Goal: Transaction & Acquisition: Purchase product/service

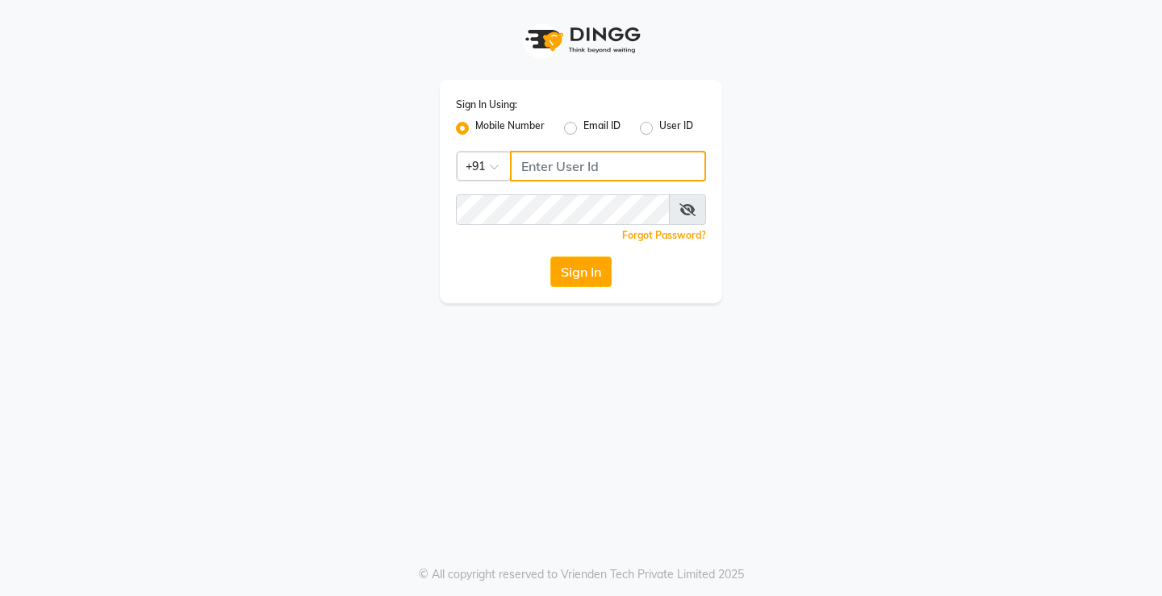
type input "7441112777"
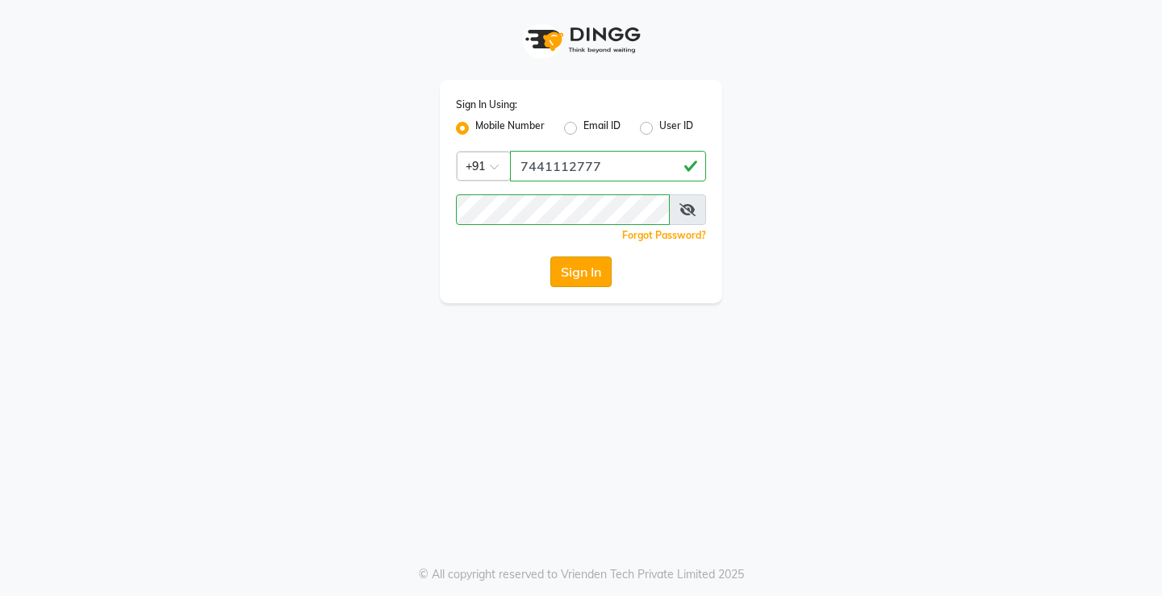
drag, startPoint x: 0, startPoint y: 0, endPoint x: 575, endPoint y: 277, distance: 638.4
click at [575, 277] on button "Sign In" at bounding box center [580, 272] width 61 height 31
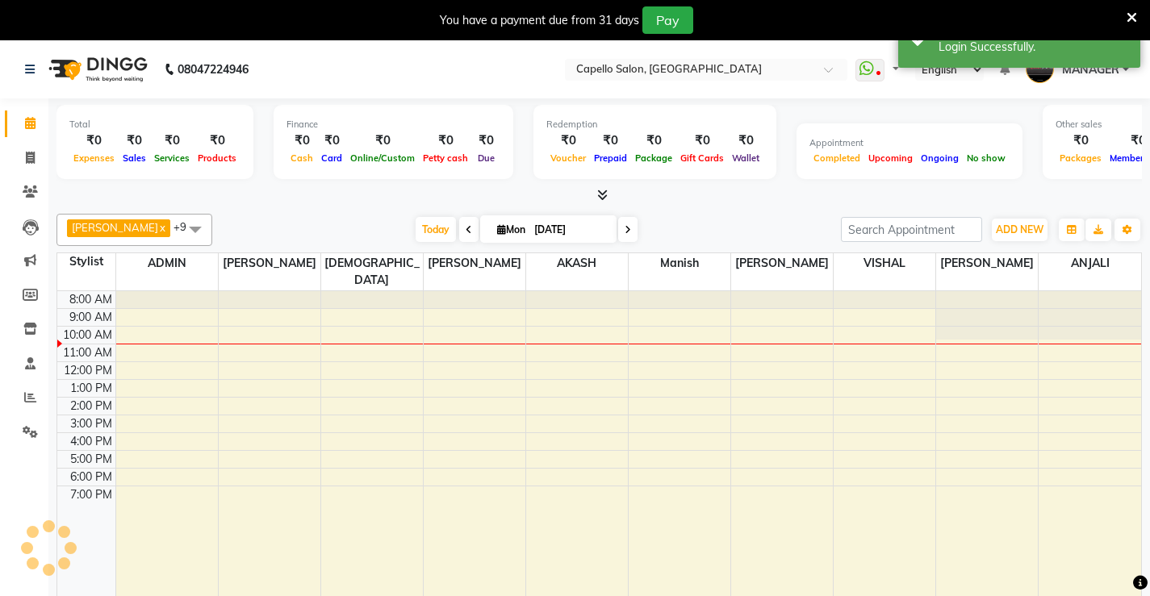
select select "en"
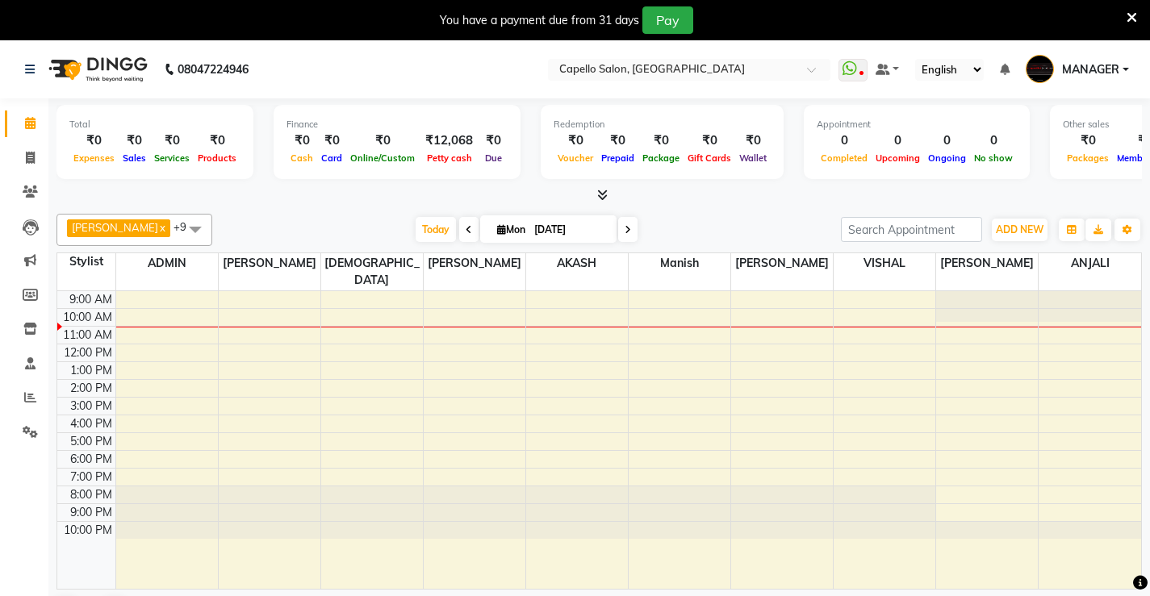
click at [1132, 14] on icon at bounding box center [1131, 17] width 10 height 15
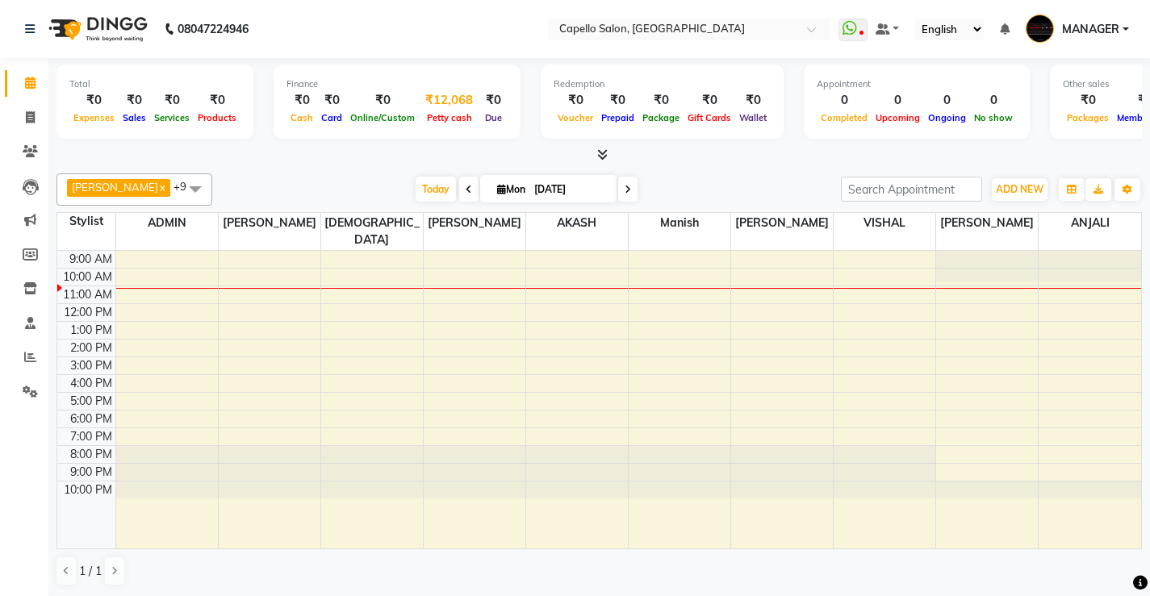
click at [428, 100] on div "₹12,068" at bounding box center [449, 100] width 61 height 19
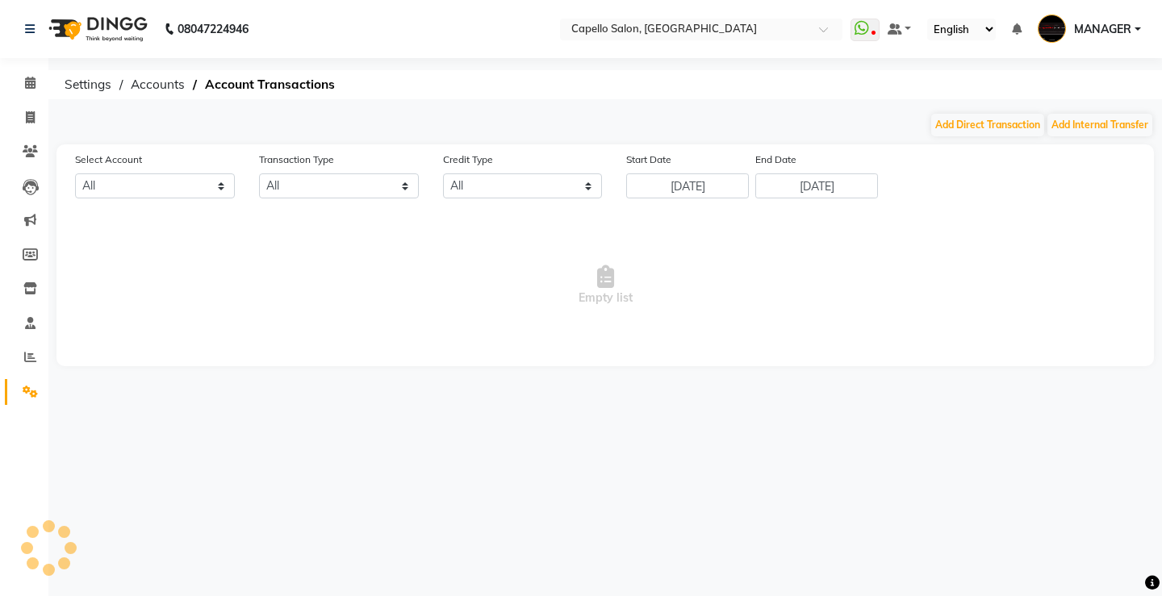
select select "2404"
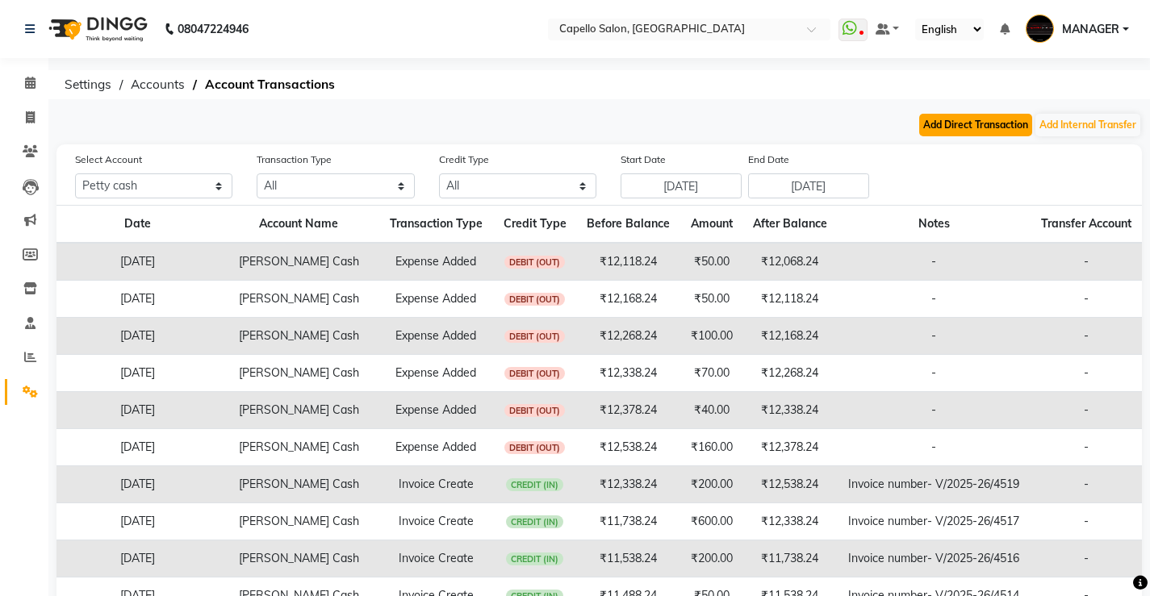
click at [987, 120] on button "Add Direct Transaction" at bounding box center [975, 125] width 113 height 23
select select "direct"
select select "2404"
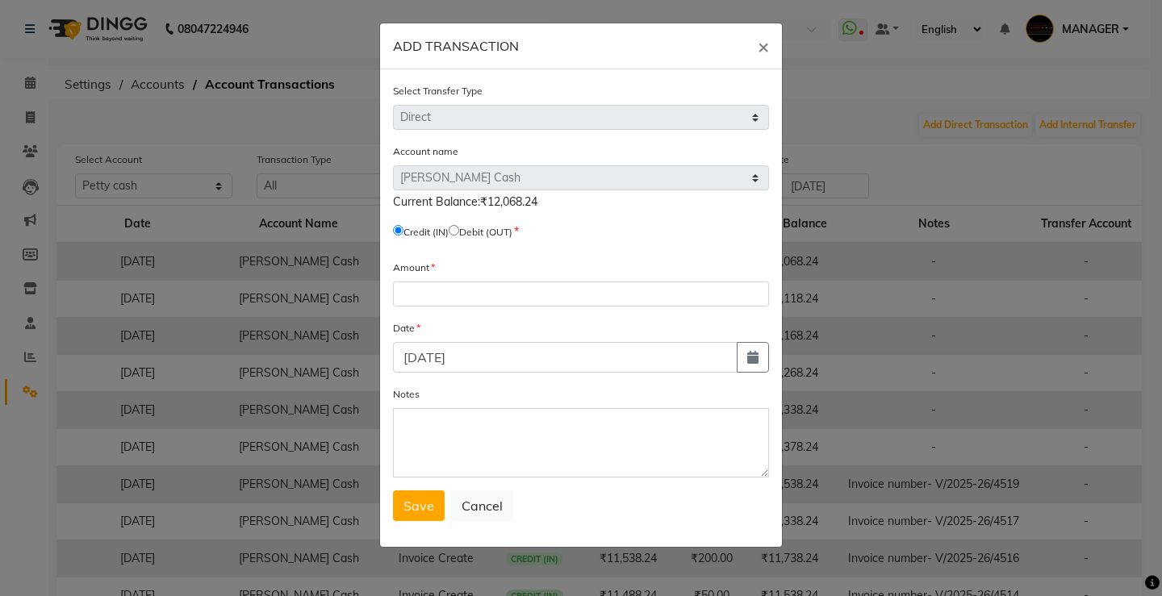
click at [469, 232] on label "Debit (OUT)" at bounding box center [485, 232] width 53 height 15
click at [459, 232] on input "radio" at bounding box center [454, 230] width 10 height 10
radio input "true"
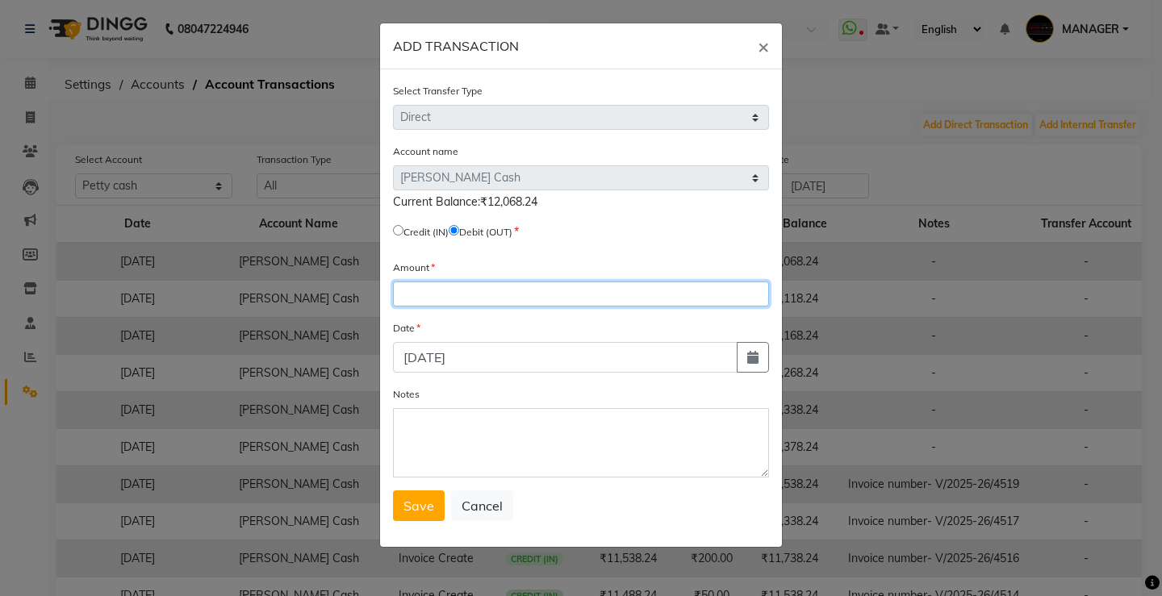
click at [458, 305] on input "number" at bounding box center [581, 294] width 376 height 25
type input "12068.24"
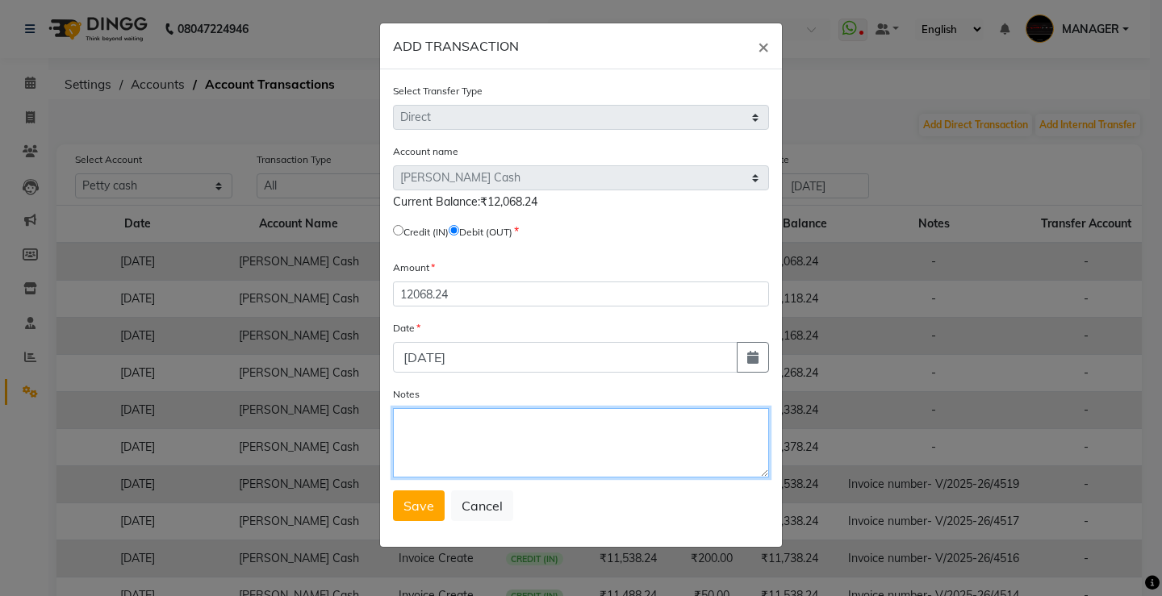
click at [547, 457] on textarea "Notes" at bounding box center [581, 442] width 376 height 69
type textarea "[PERSON_NAME]"
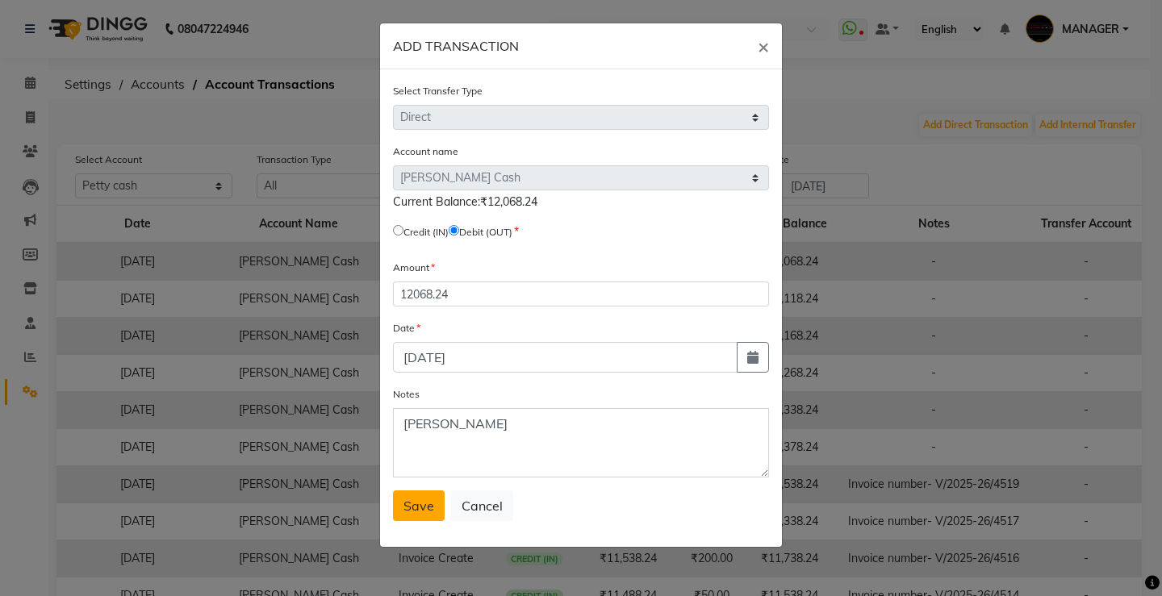
click at [407, 509] on span "Save" at bounding box center [418, 506] width 31 height 16
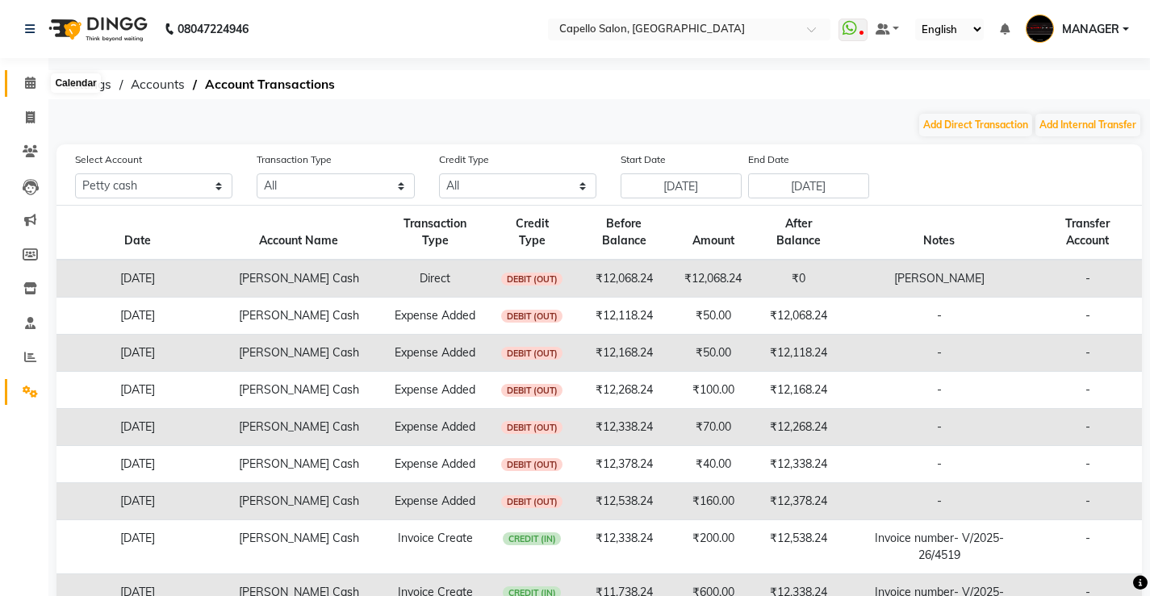
click at [27, 86] on icon at bounding box center [30, 83] width 10 height 12
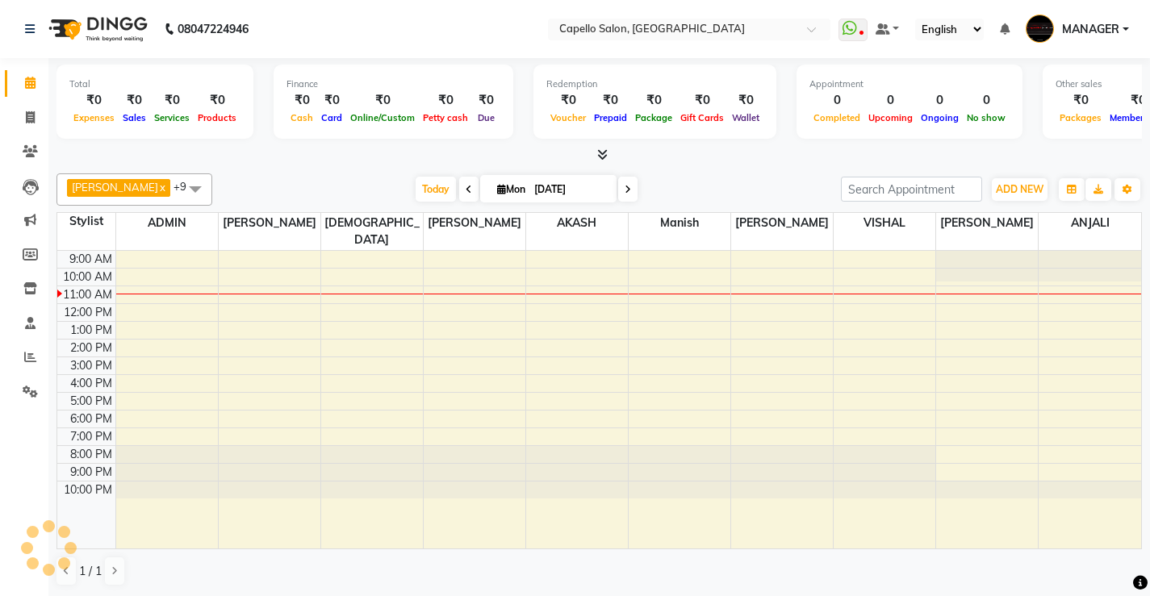
scroll to position [1, 0]
click at [27, 354] on icon at bounding box center [30, 356] width 12 height 12
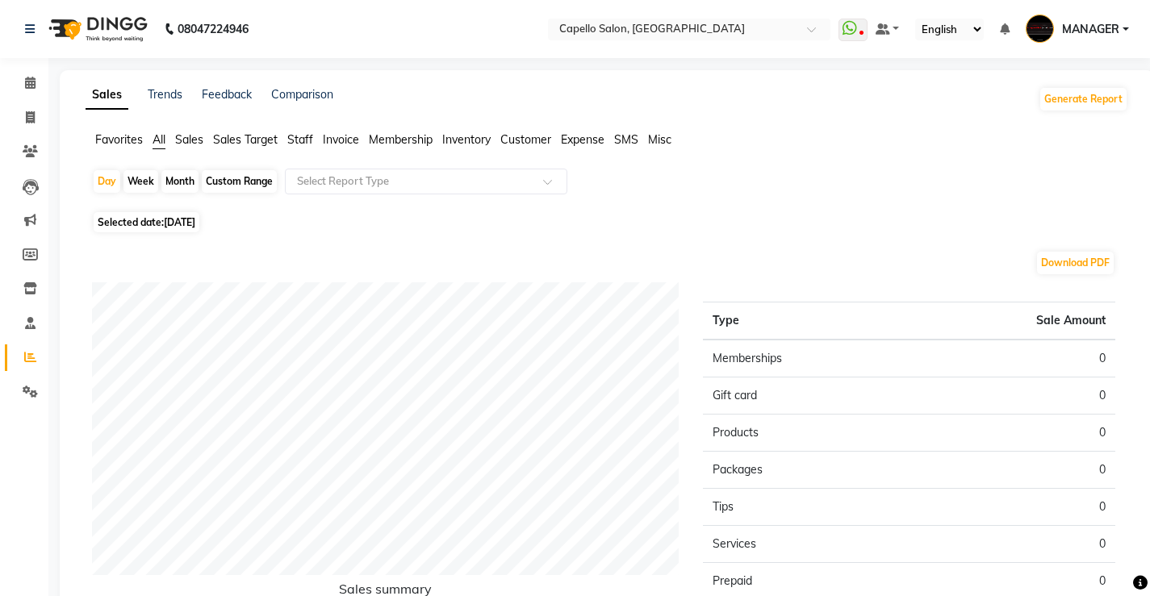
click at [181, 182] on div "Month" at bounding box center [179, 181] width 37 height 23
select select "9"
select select "2025"
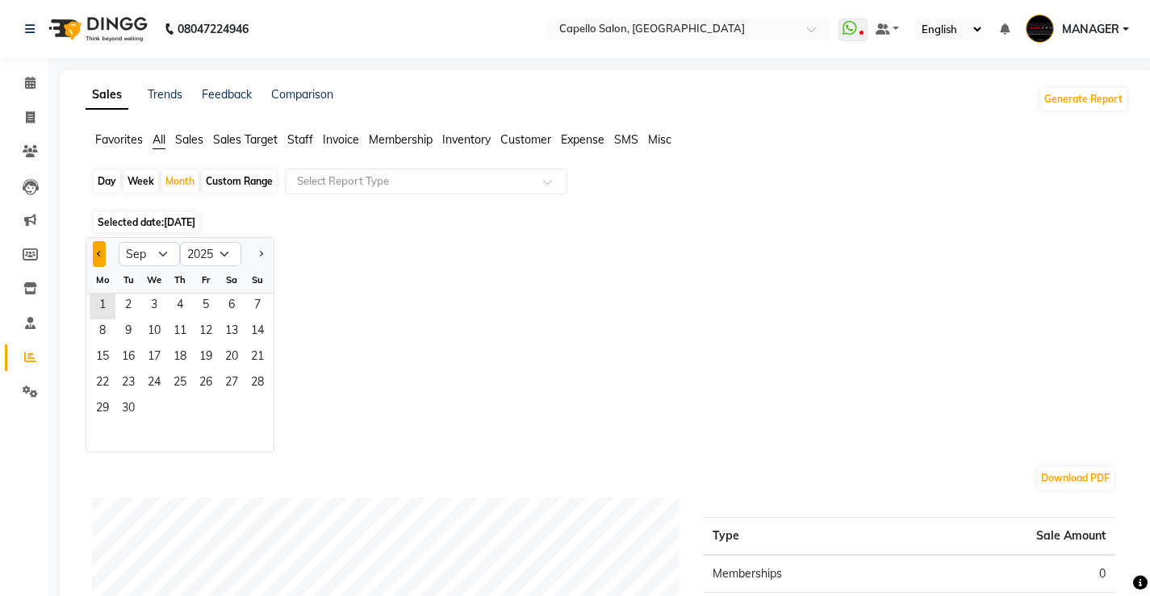
click at [96, 259] on button "Previous month" at bounding box center [99, 254] width 13 height 26
select select "8"
click at [207, 310] on span "1" at bounding box center [206, 307] width 26 height 26
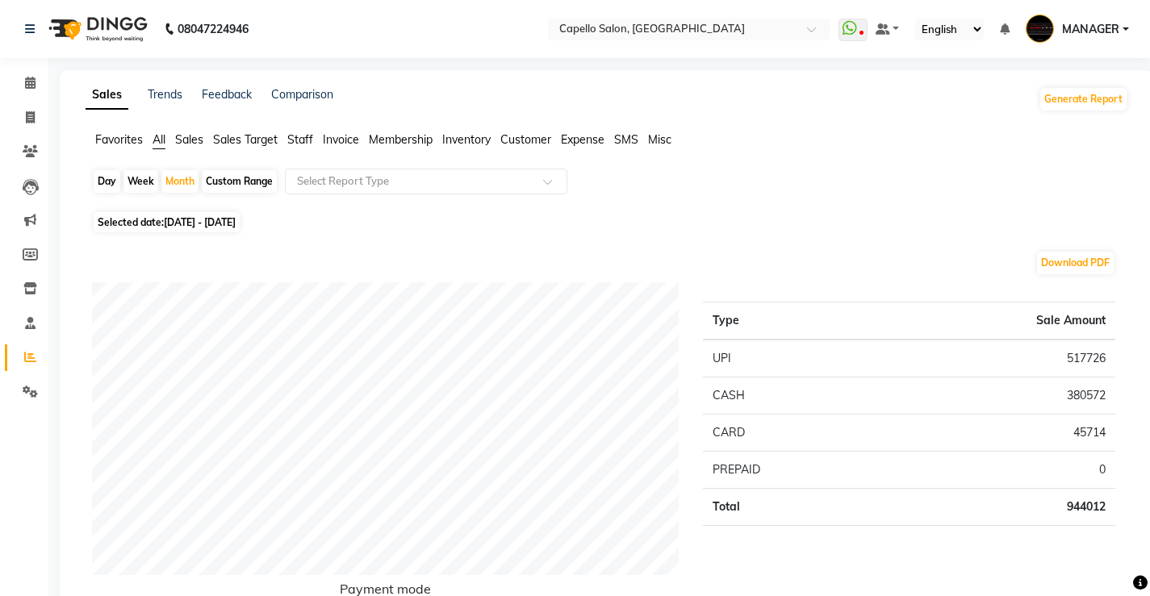
click at [294, 139] on span "Staff" at bounding box center [300, 139] width 26 height 15
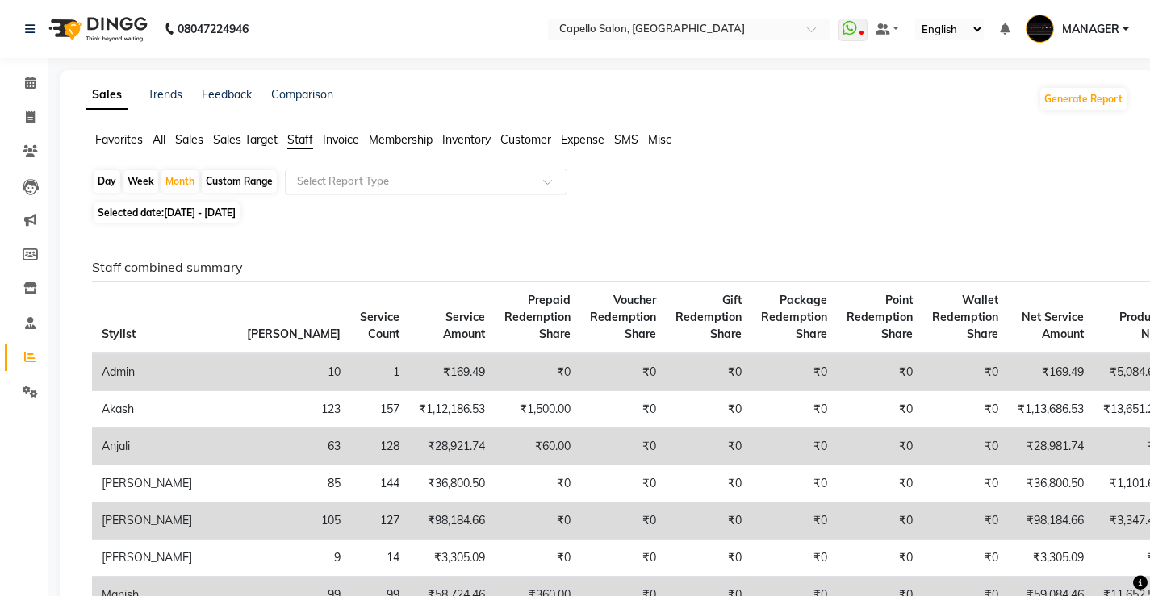
click at [336, 178] on input "text" at bounding box center [410, 181] width 232 height 16
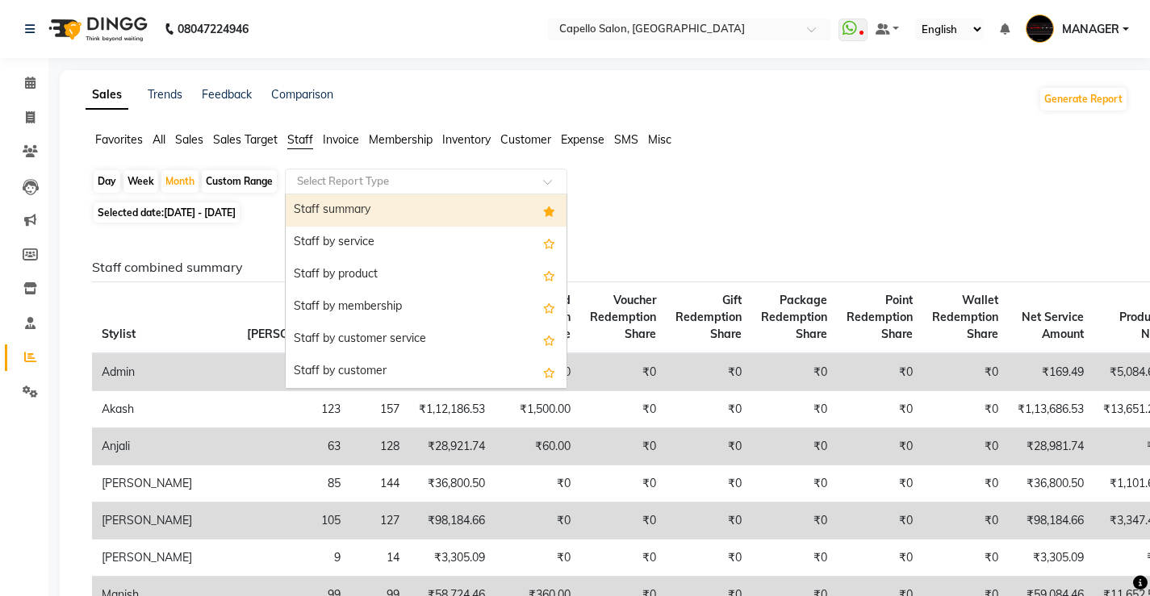
click at [343, 207] on div "Staff summary" at bounding box center [426, 210] width 281 height 32
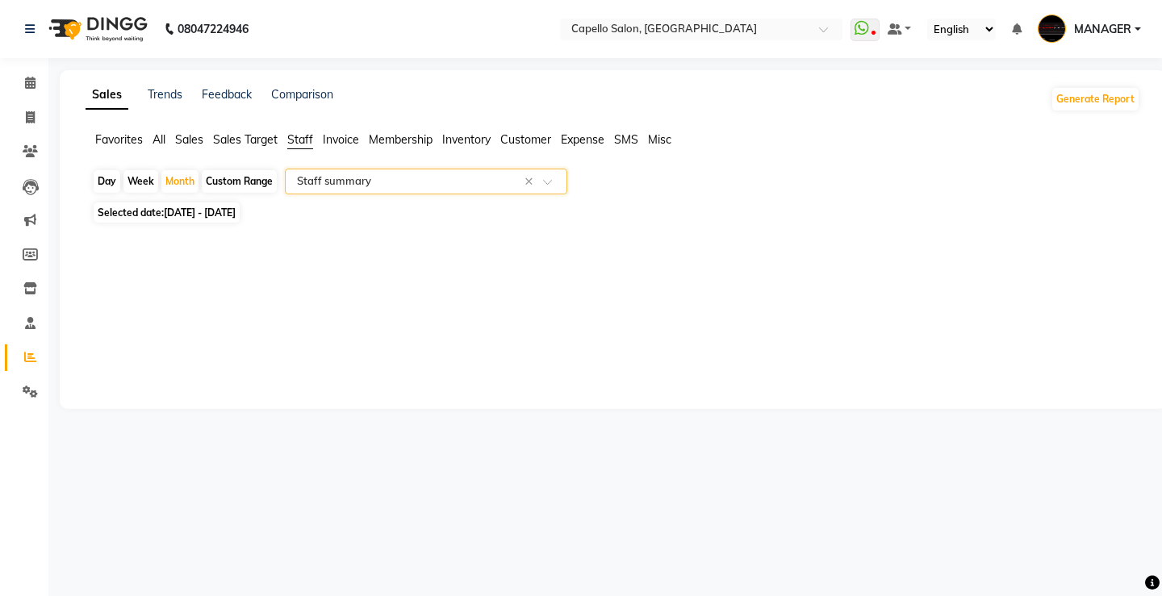
select select "full_report"
select select "csv"
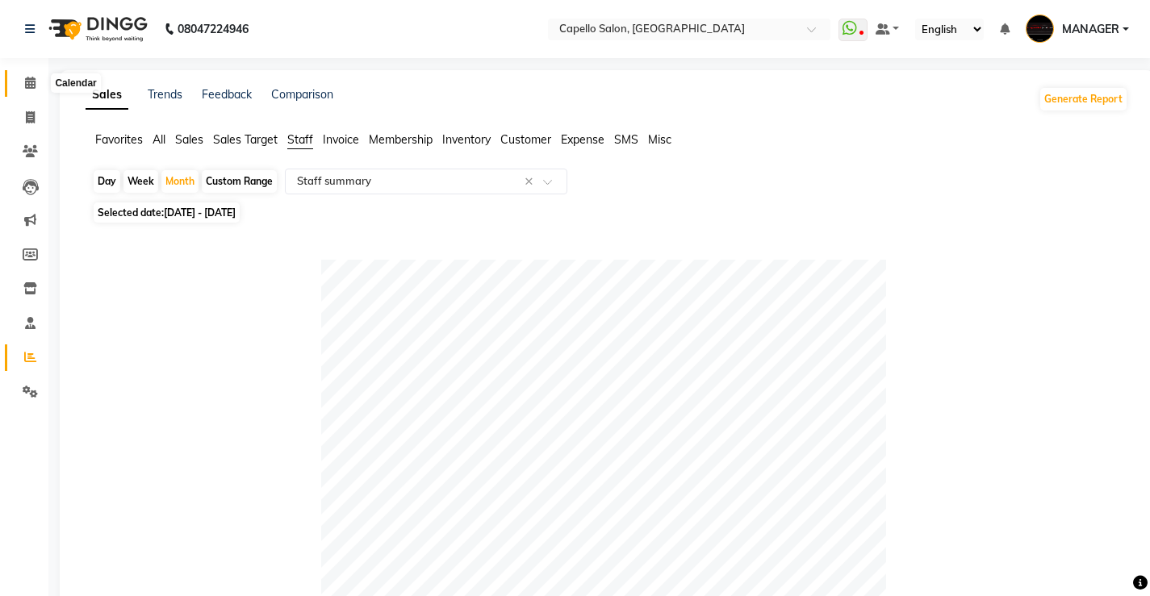
click at [32, 81] on icon at bounding box center [30, 83] width 10 height 12
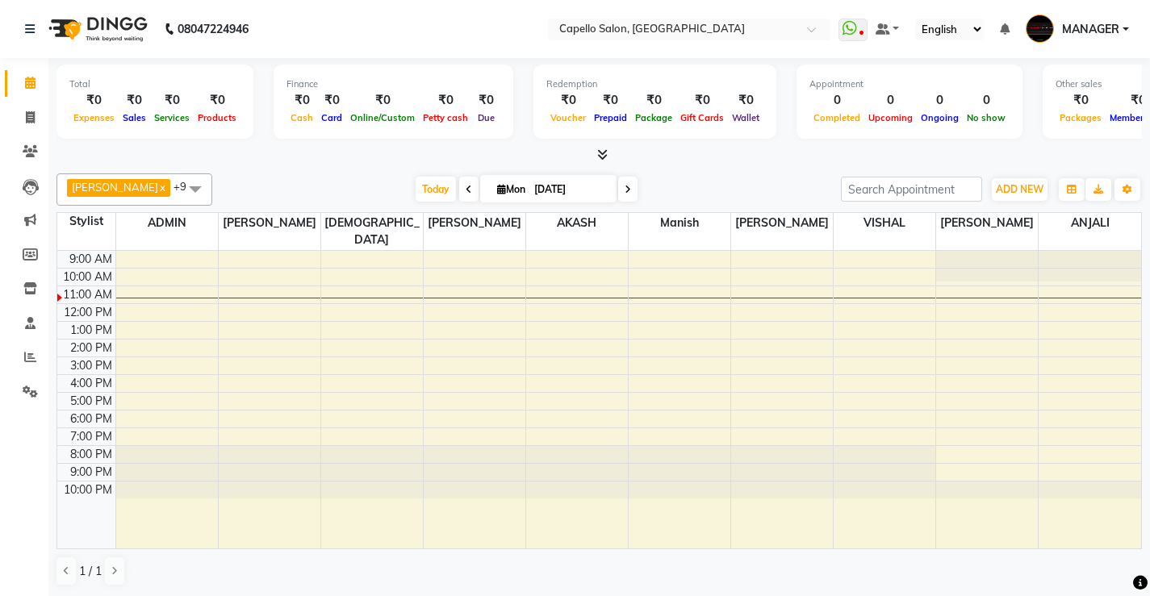
scroll to position [1, 0]
click at [21, 115] on span at bounding box center [30, 117] width 28 height 19
select select "service"
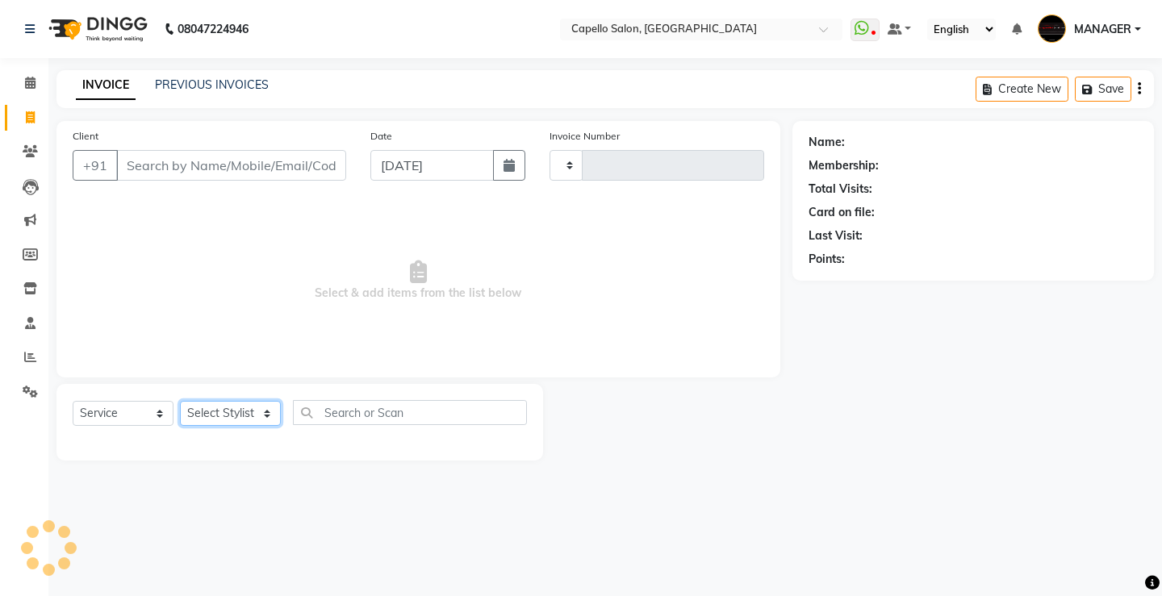
click at [257, 422] on select "Select Stylist" at bounding box center [230, 413] width 101 height 25
type input "4524"
select select "857"
select select "23507"
click at [180, 401] on select "Select Stylist ADMIN AKASH ANJALI [PERSON_NAME] [PERSON_NAME] MANAGER [PERSON_N…" at bounding box center [230, 413] width 101 height 25
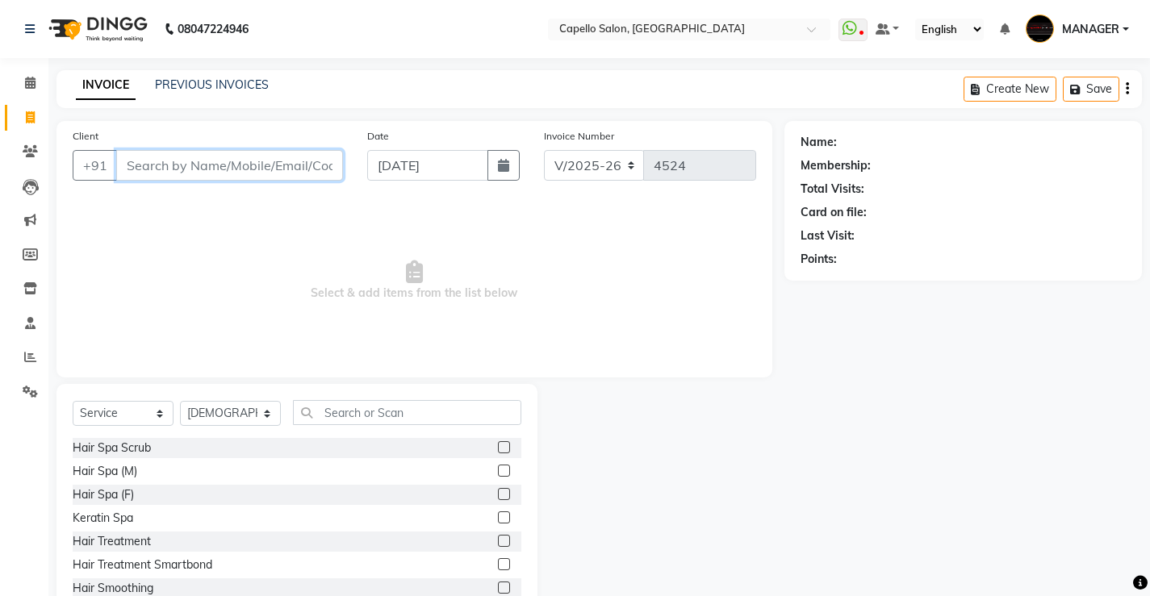
click at [230, 157] on input "Client" at bounding box center [229, 165] width 227 height 31
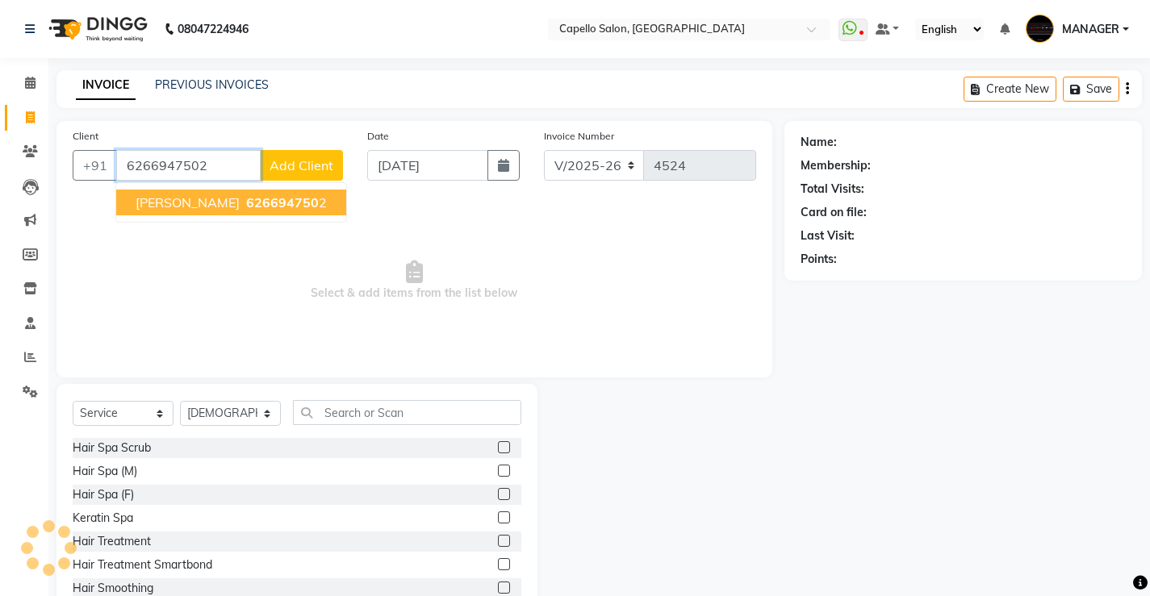
type input "6266947502"
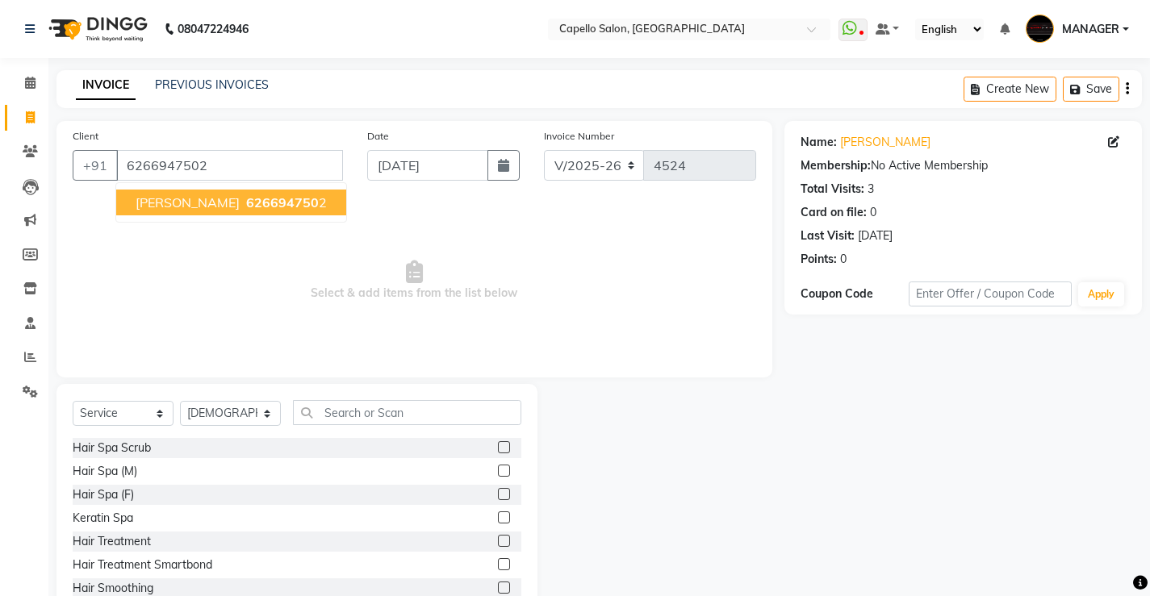
click at [275, 186] on ngb-typeahead-window "[PERSON_NAME] 626694750 2" at bounding box center [231, 202] width 232 height 40
click at [277, 216] on ngb-typeahead-window "[PERSON_NAME] 626694750 2" at bounding box center [231, 202] width 232 height 40
click at [258, 191] on button "[PERSON_NAME] 626694750 2" at bounding box center [231, 203] width 230 height 26
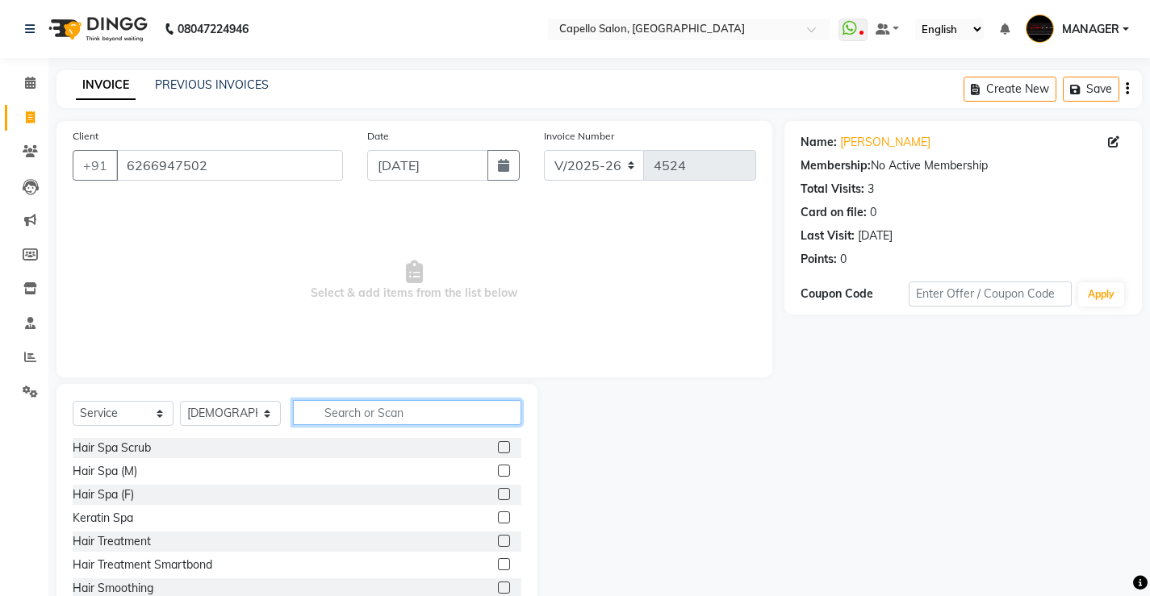
click at [395, 407] on input "text" at bounding box center [407, 412] width 228 height 25
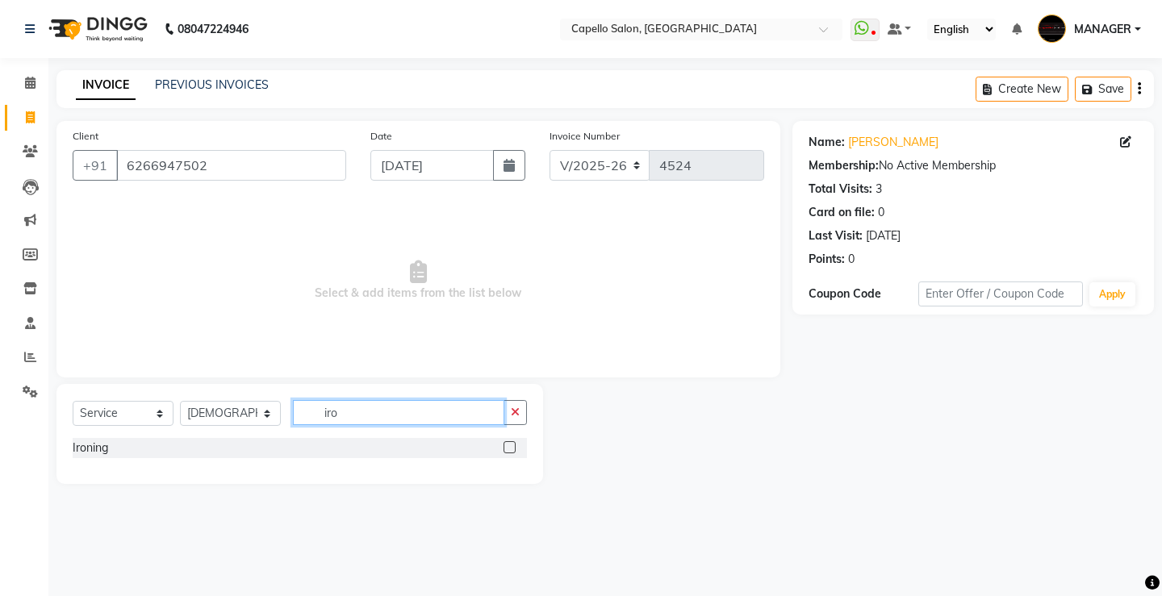
type input "iro"
click at [511, 449] on label at bounding box center [509, 447] width 12 height 12
click at [511, 449] on input "checkbox" at bounding box center [508, 448] width 10 height 10
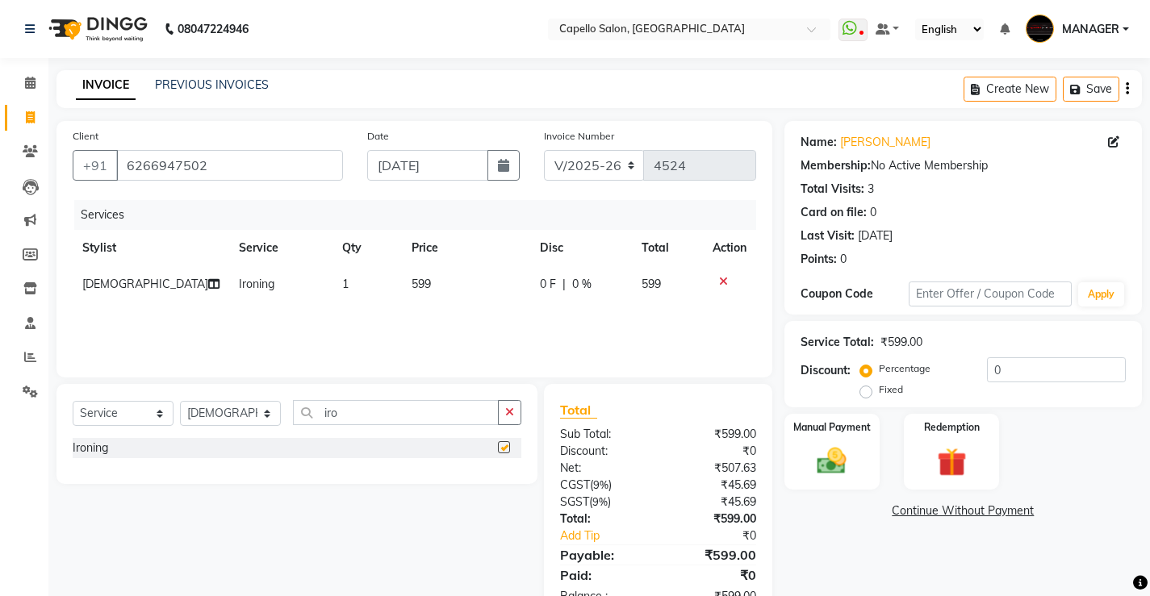
checkbox input "false"
click at [413, 270] on td "599" at bounding box center [466, 284] width 128 height 36
select select "23507"
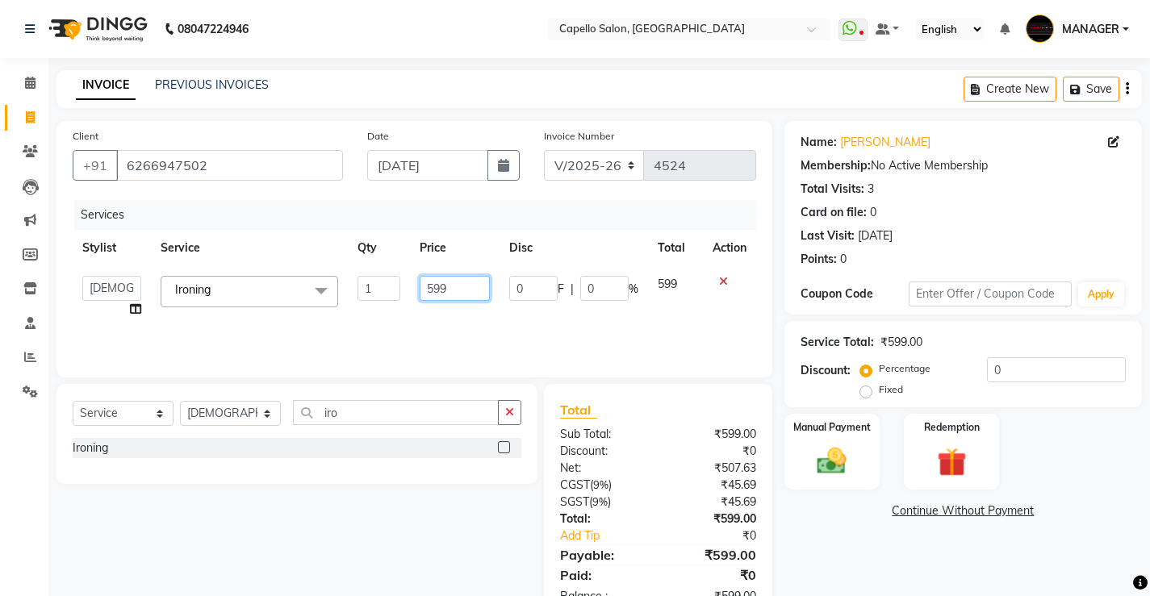
drag, startPoint x: 372, startPoint y: 294, endPoint x: 319, endPoint y: 294, distance: 53.3
click at [319, 294] on tr "ADMIN AKASH ANJALI [PERSON_NAME] [PERSON_NAME] MANAGER [PERSON_NAME] [PERSON_NA…" at bounding box center [414, 296] width 683 height 61
type input "1500"
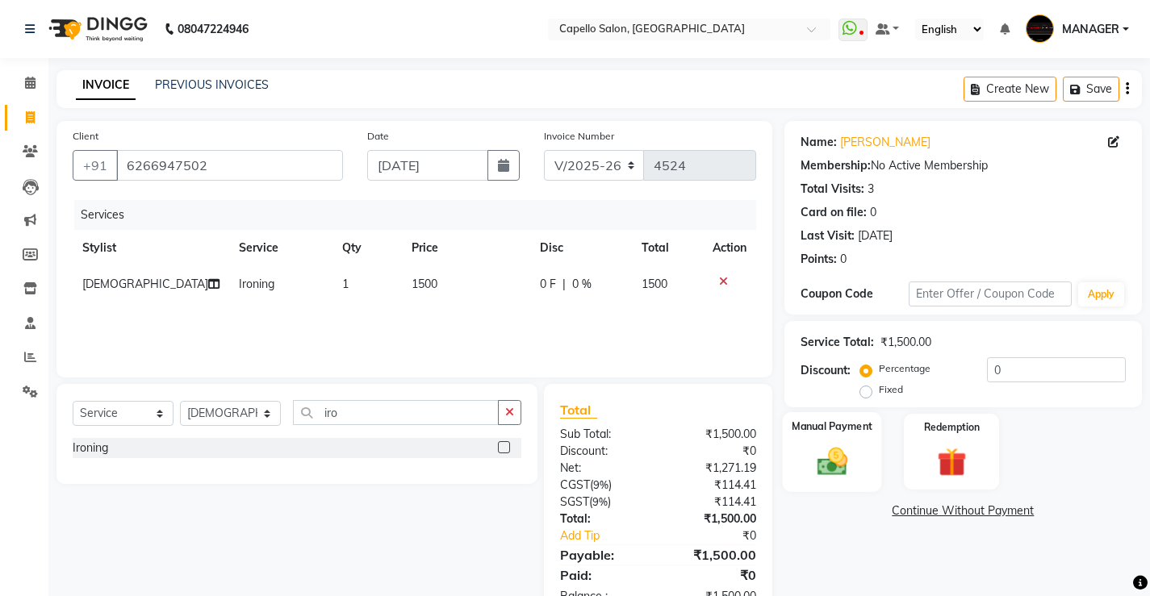
click at [866, 454] on div "Manual Payment" at bounding box center [831, 452] width 99 height 80
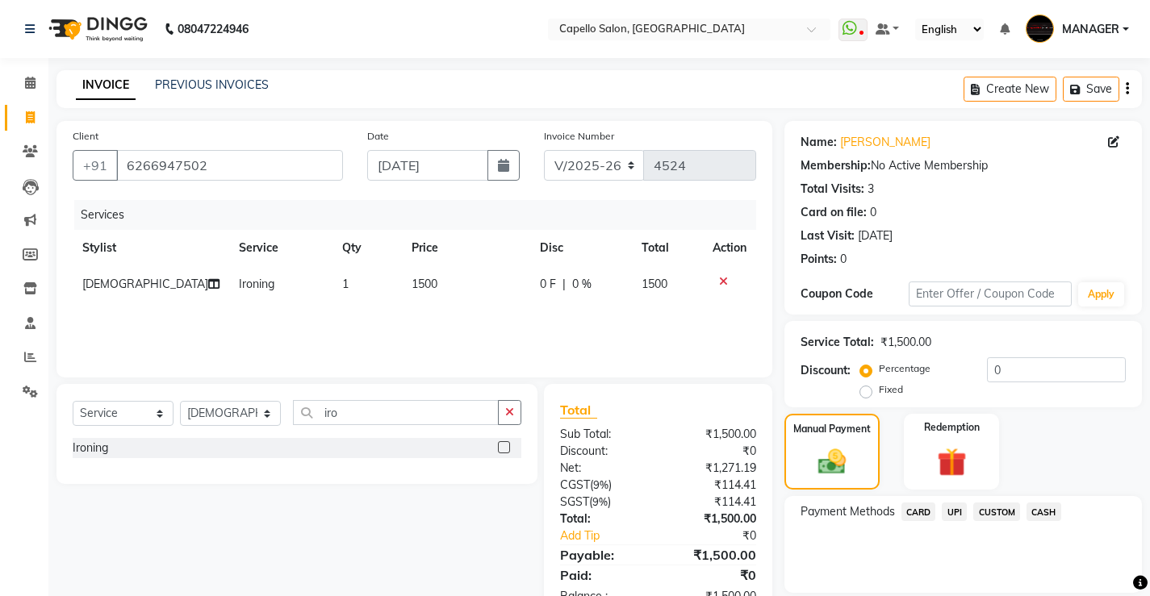
scroll to position [54, 0]
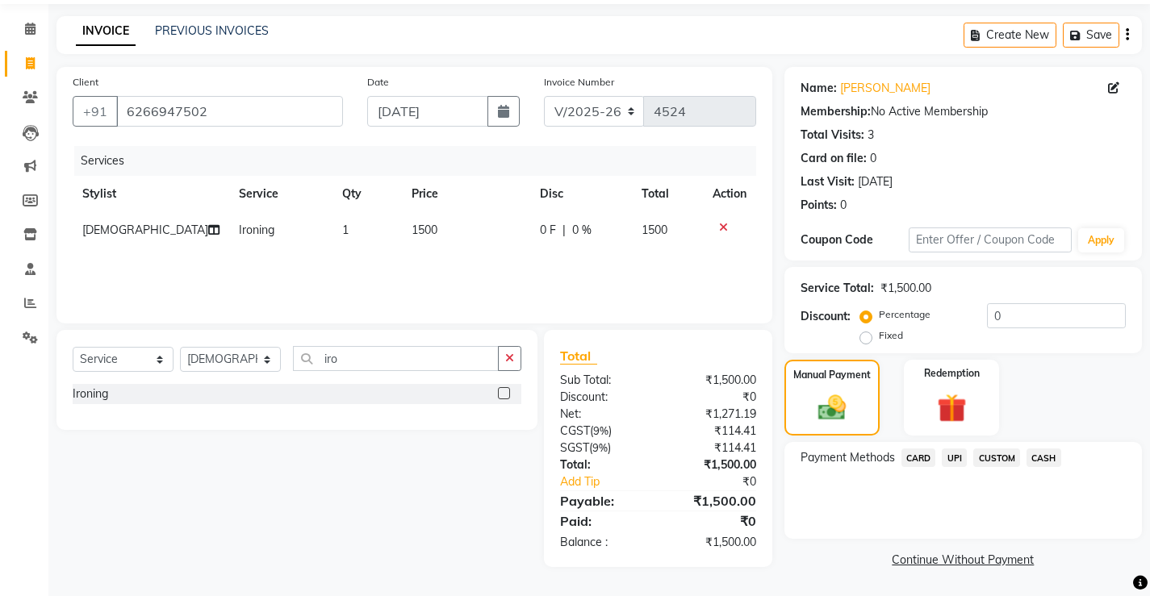
click at [1039, 463] on span "CASH" at bounding box center [1043, 458] width 35 height 19
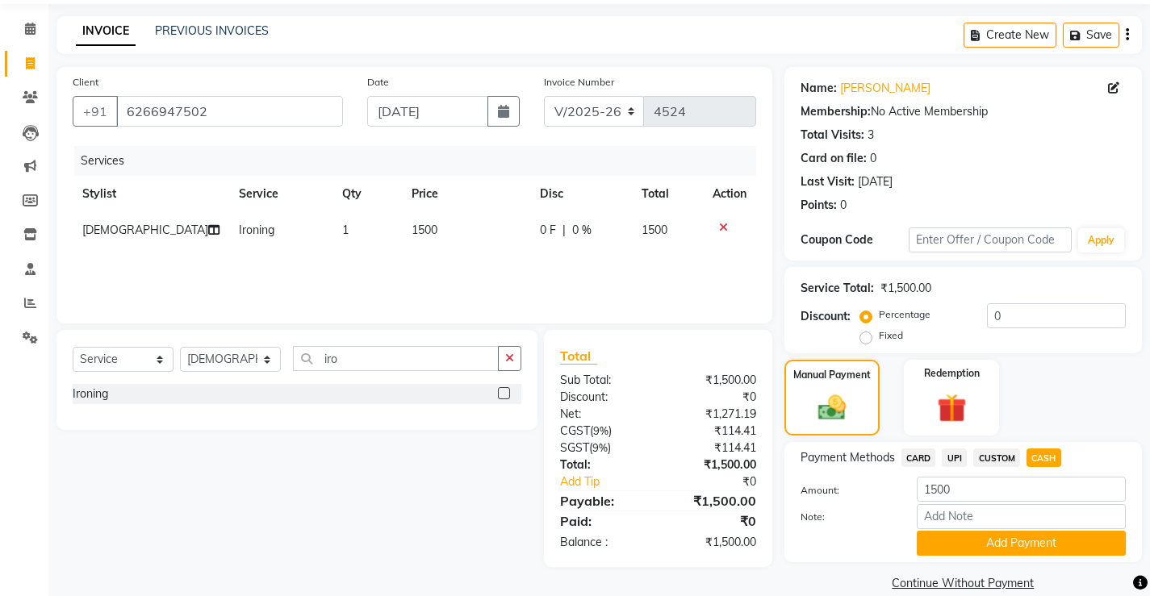
click at [1046, 561] on div "Payment Methods CARD UPI CUSTOM CASH Amount: 1500 Note: Add Payment" at bounding box center [962, 502] width 357 height 120
click at [1058, 541] on button "Add Payment" at bounding box center [1021, 543] width 209 height 25
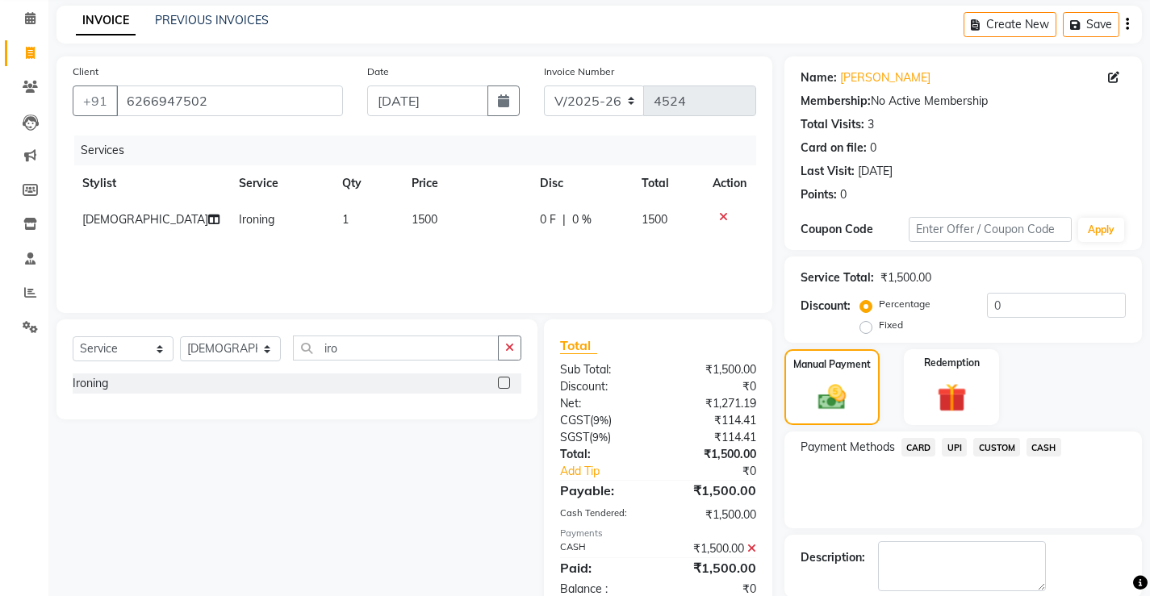
scroll to position [145, 0]
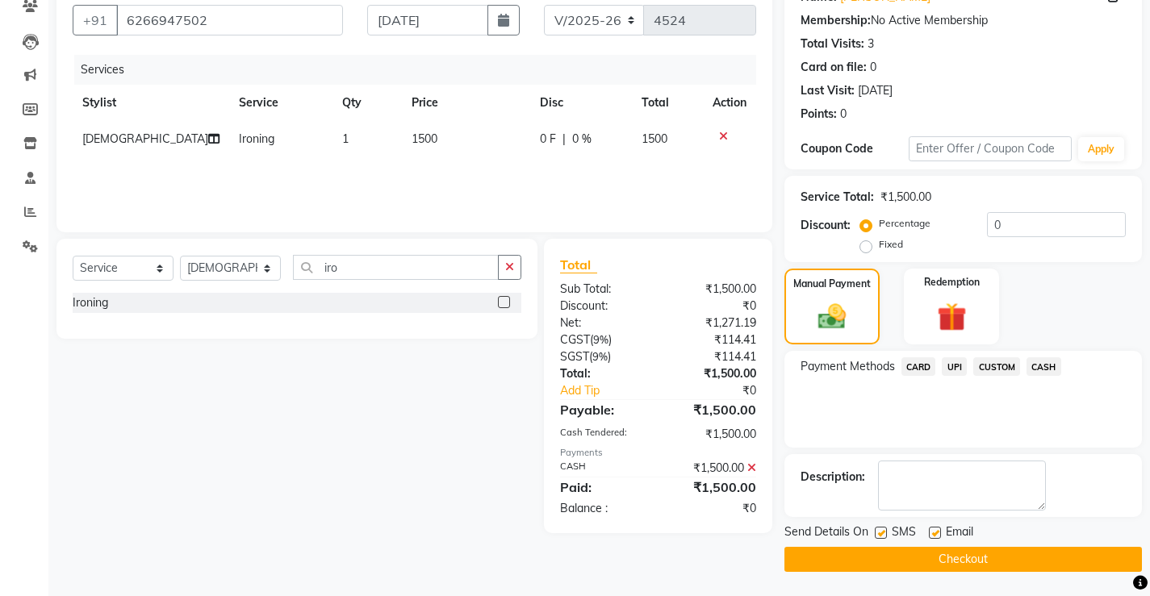
click at [807, 558] on button "Checkout" at bounding box center [962, 559] width 357 height 25
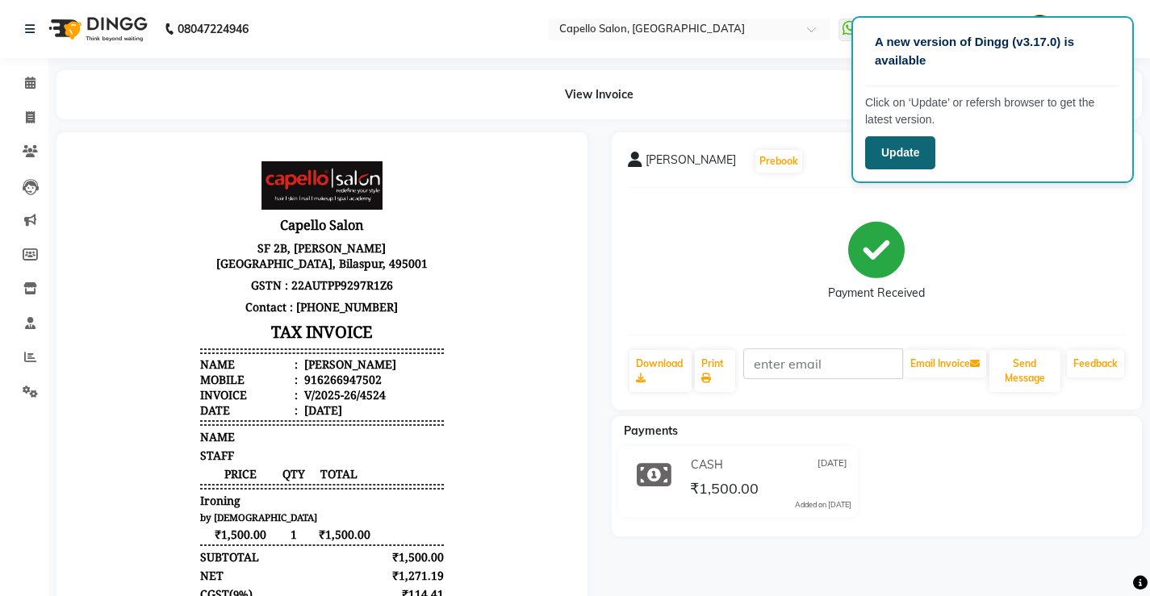
click at [894, 140] on button "Update" at bounding box center [900, 152] width 70 height 33
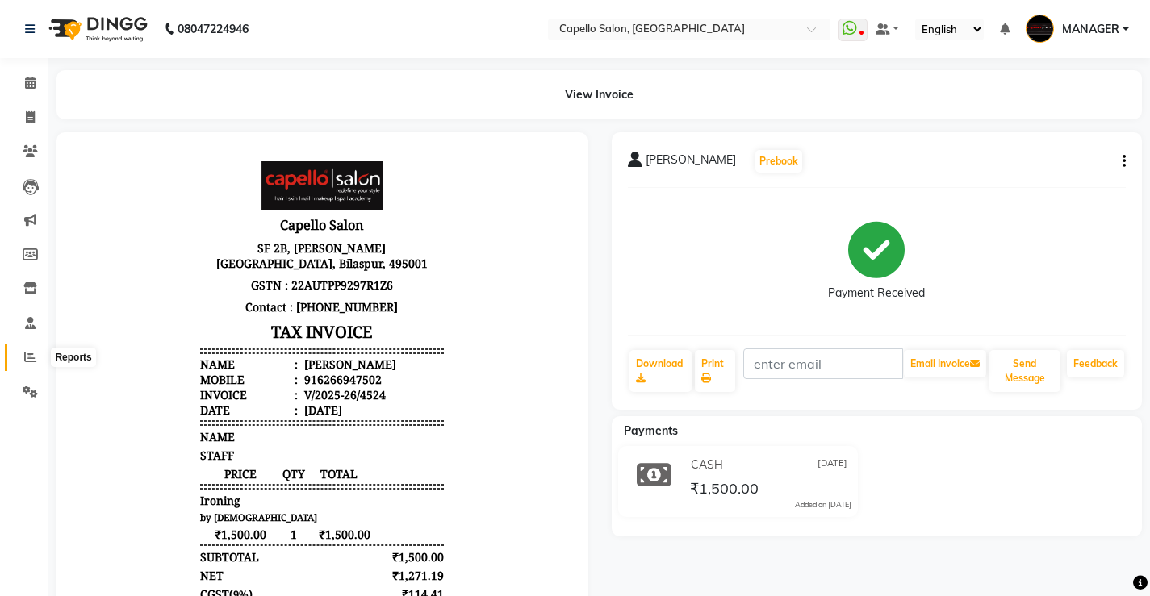
click at [37, 362] on span at bounding box center [30, 358] width 28 height 19
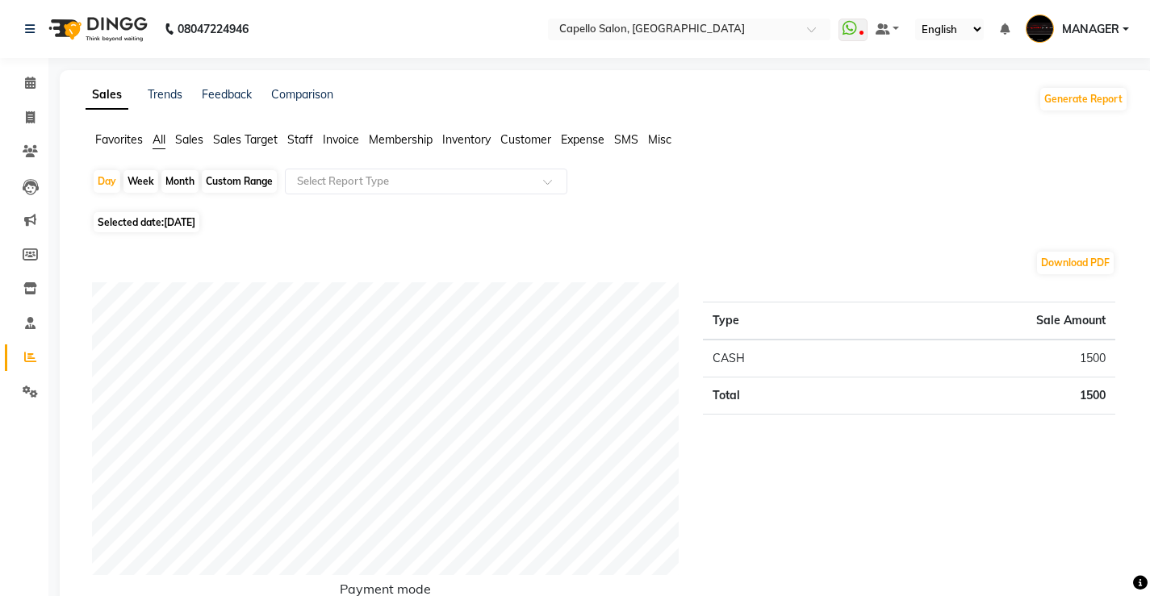
click at [584, 141] on span "Expense" at bounding box center [583, 139] width 44 height 15
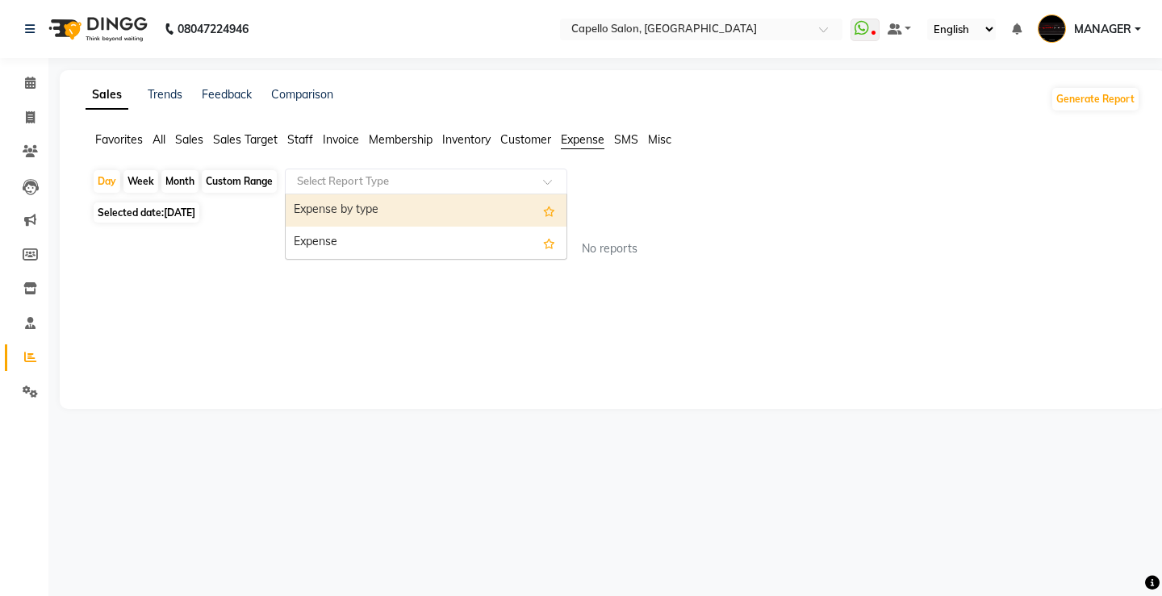
click at [335, 179] on input "text" at bounding box center [410, 181] width 232 height 16
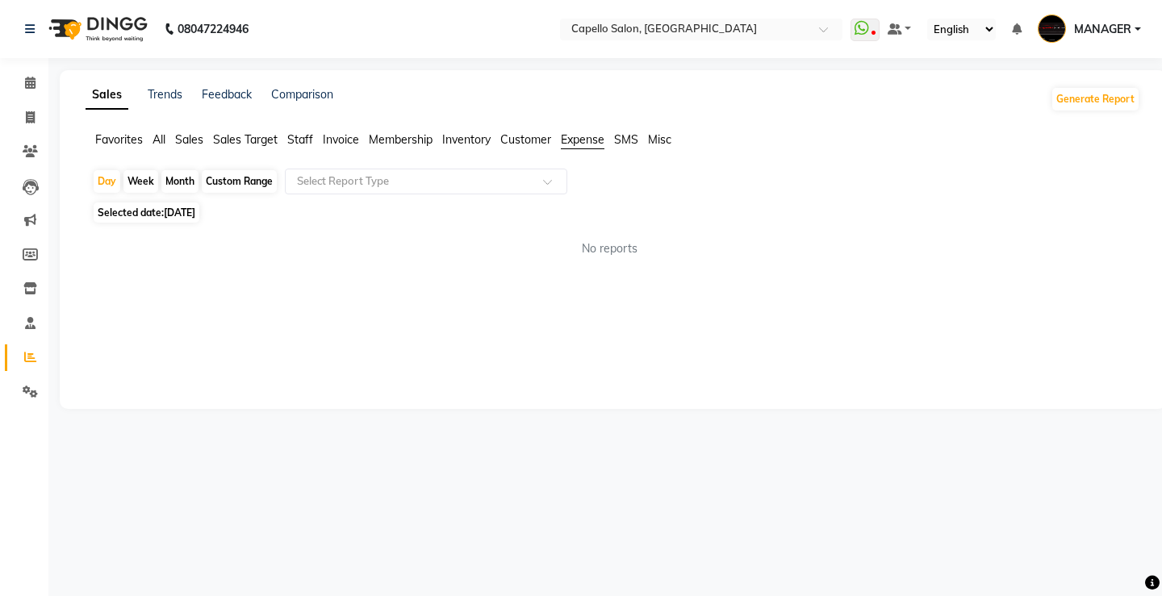
click at [186, 186] on div "Month" at bounding box center [179, 181] width 37 height 23
select select "9"
select select "2025"
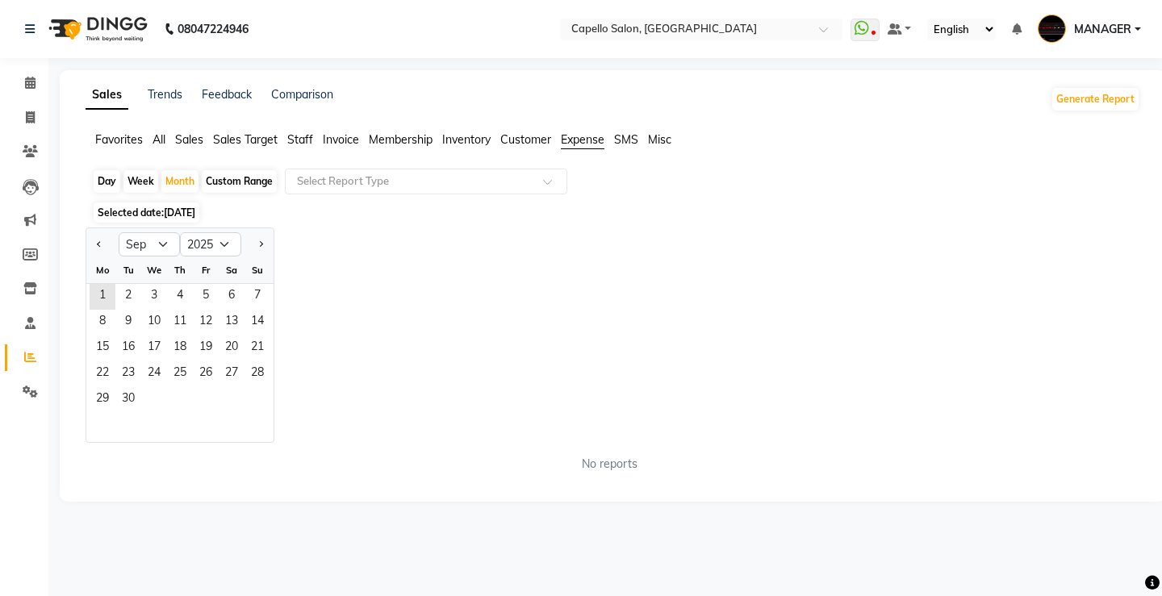
drag, startPoint x: 103, startPoint y: 251, endPoint x: 127, endPoint y: 260, distance: 25.8
click at [104, 253] on button "Previous month" at bounding box center [99, 245] width 13 height 26
select select "8"
click at [213, 298] on span "1" at bounding box center [206, 297] width 26 height 26
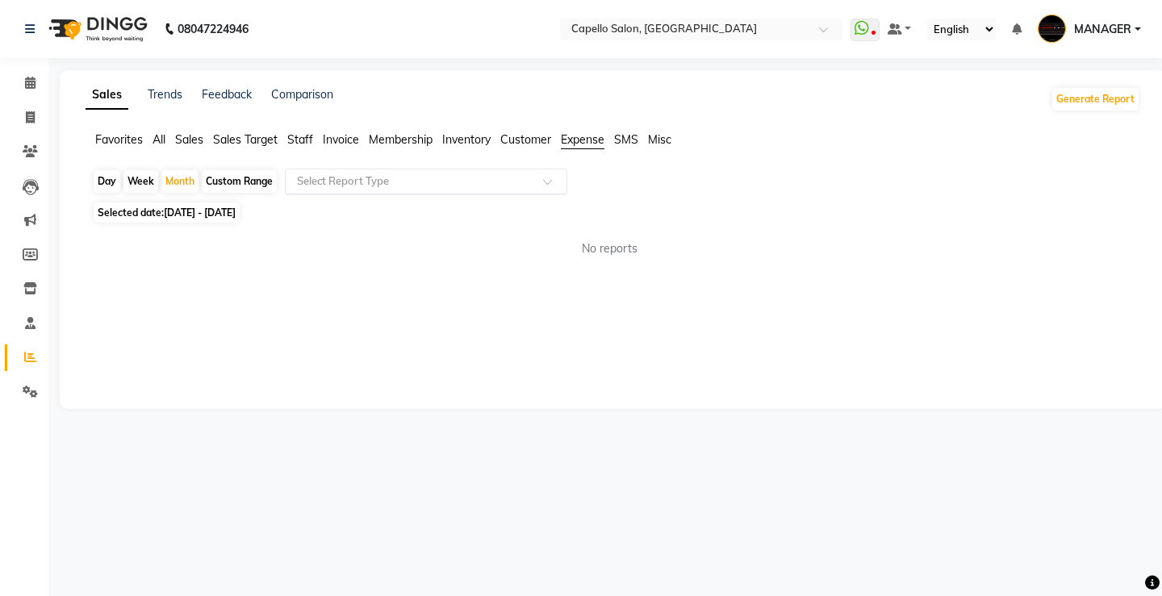
click at [328, 189] on input "text" at bounding box center [410, 181] width 232 height 16
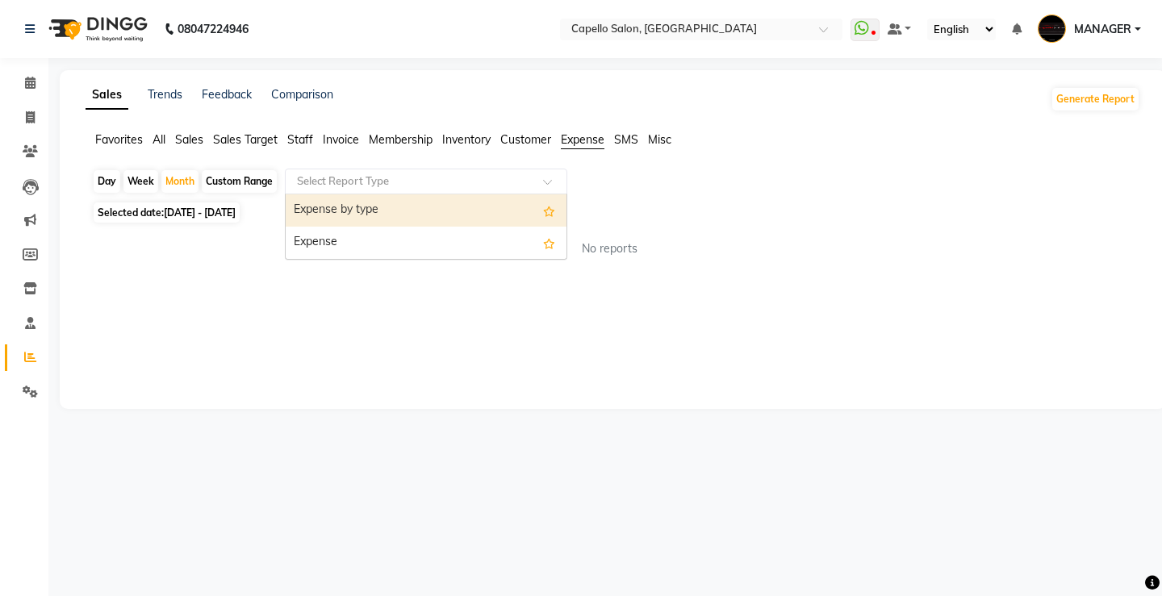
click at [336, 219] on div "Expense by type" at bounding box center [426, 210] width 281 height 32
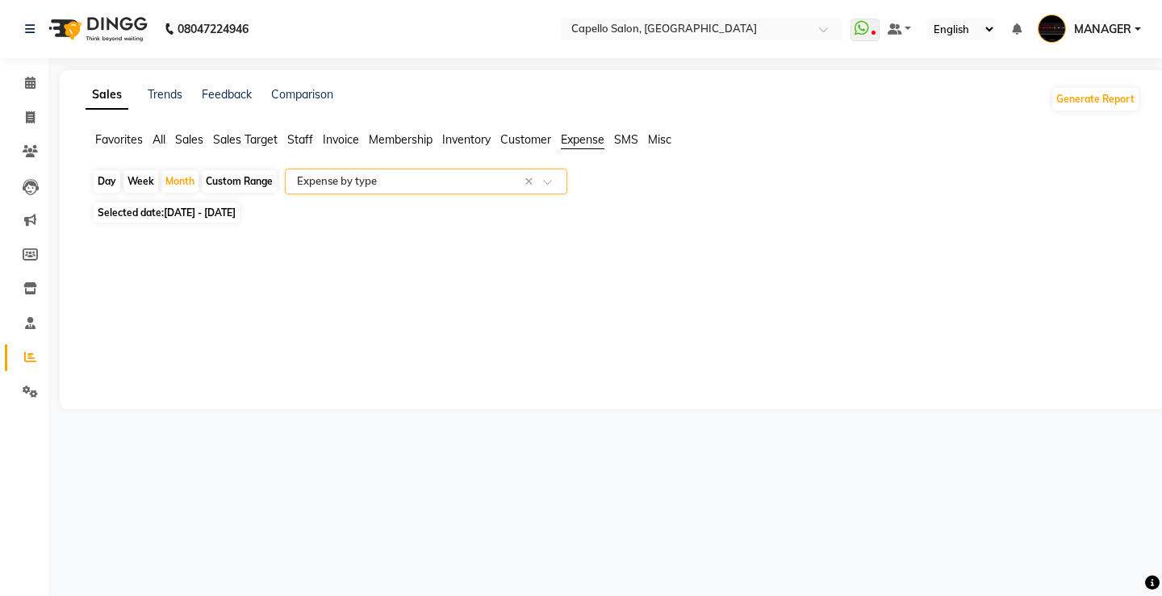
select select "full_report"
select select "csv"
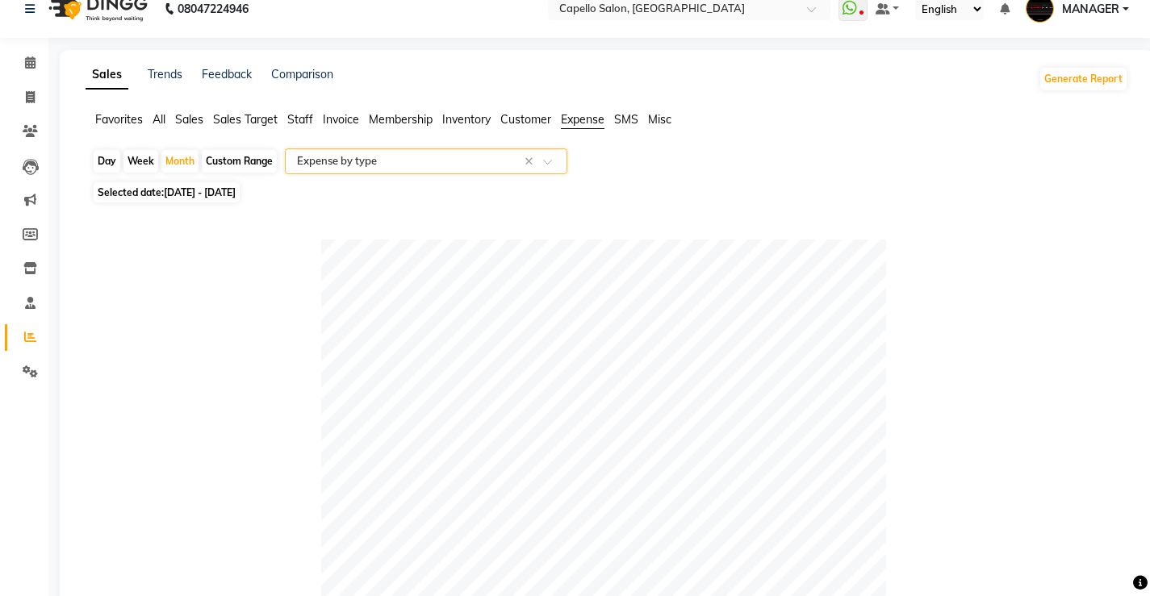
scroll to position [6, 0]
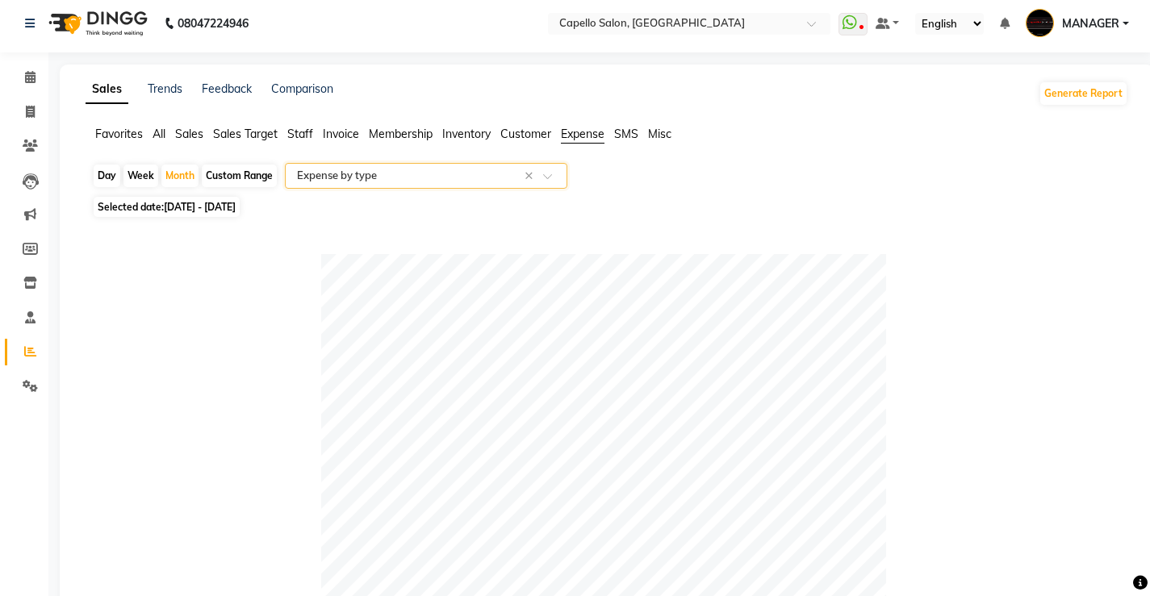
click at [361, 182] on input "text" at bounding box center [410, 176] width 232 height 16
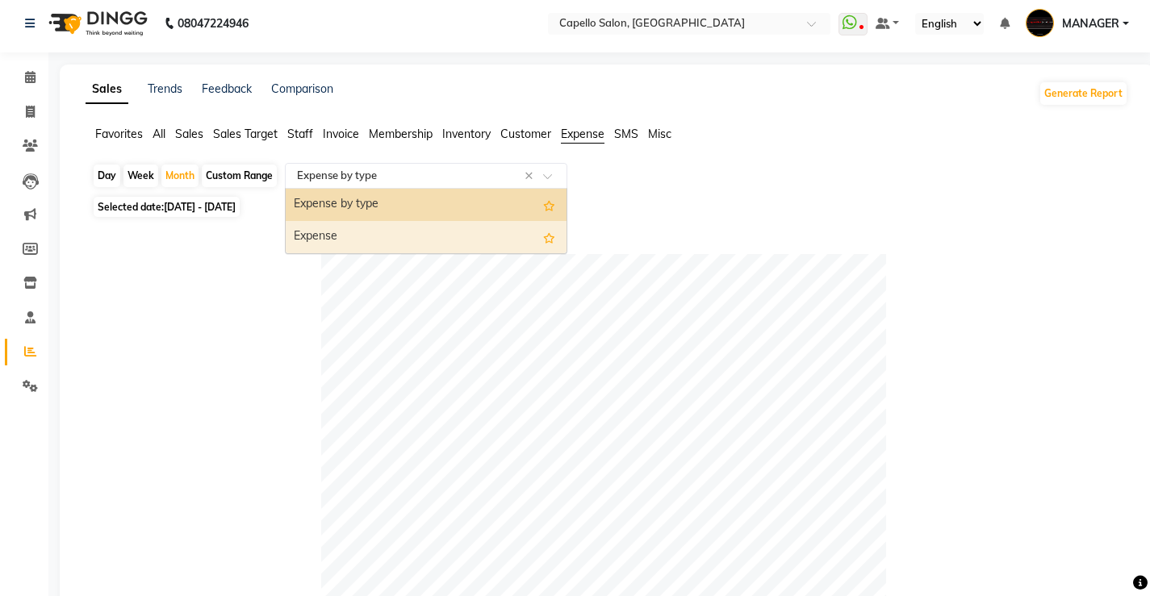
drag, startPoint x: 362, startPoint y: 230, endPoint x: 392, endPoint y: 244, distance: 32.9
click at [368, 238] on div "Expense" at bounding box center [426, 237] width 281 height 32
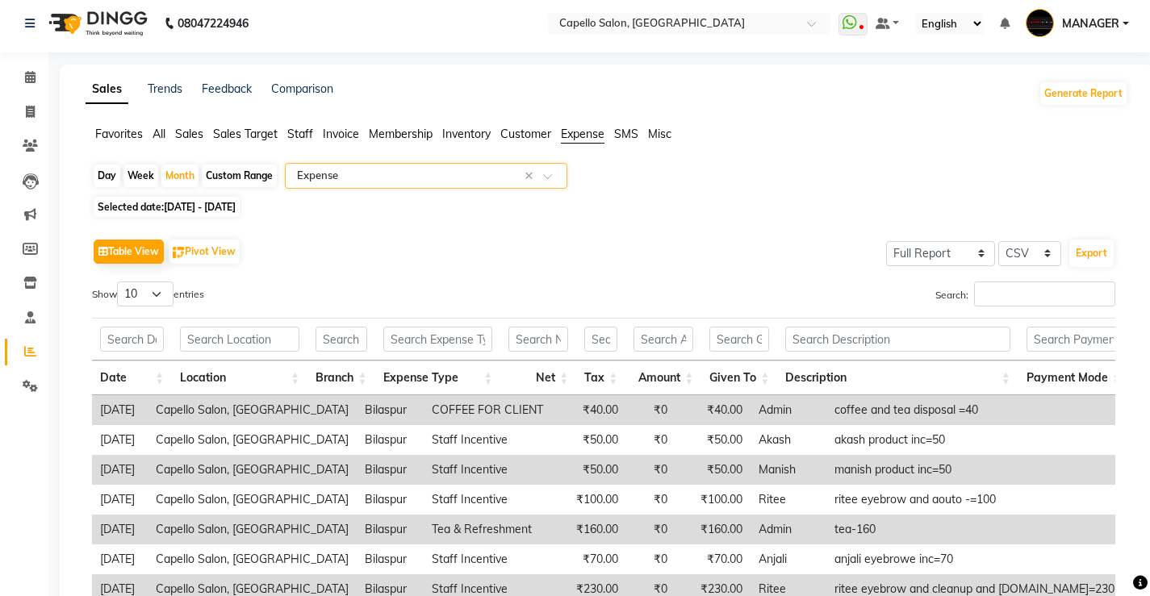
scroll to position [0, 0]
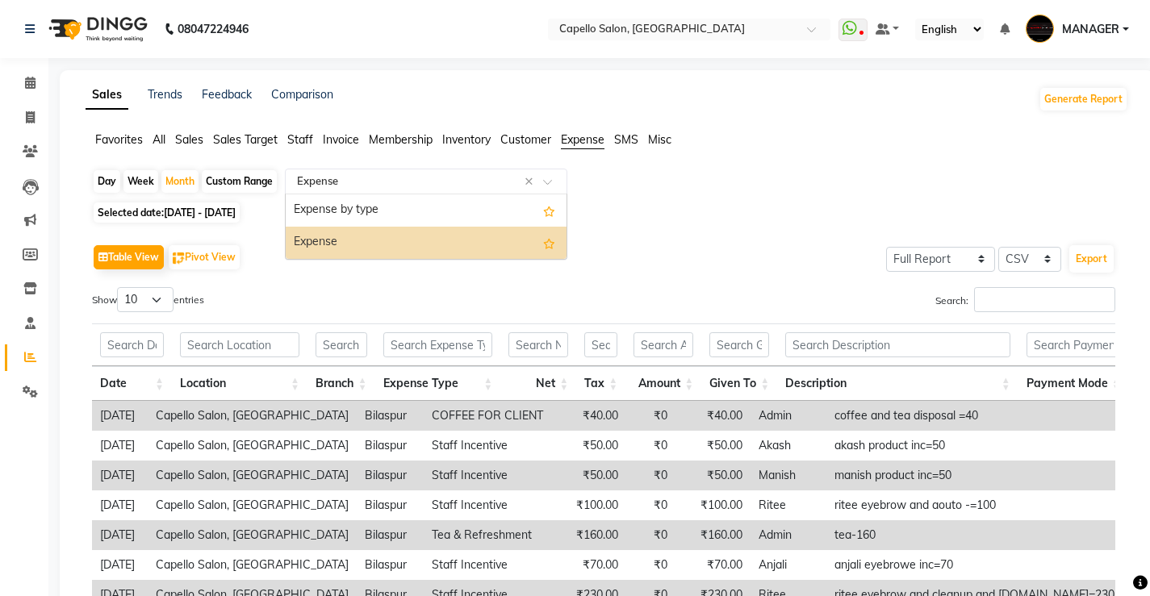
drag, startPoint x: 350, startPoint y: 188, endPoint x: 358, endPoint y: 196, distance: 11.4
click at [357, 194] on ng-select "Select Report Type × Expense × Expense by type Expense" at bounding box center [426, 182] width 282 height 26
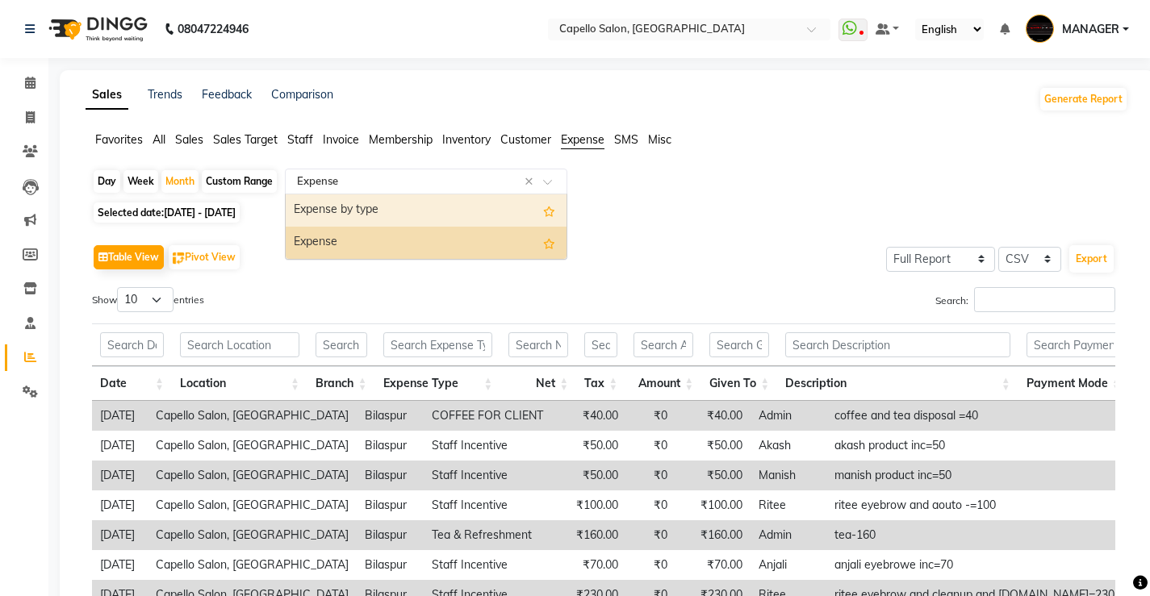
click at [361, 203] on div "Expense by type" at bounding box center [426, 210] width 281 height 32
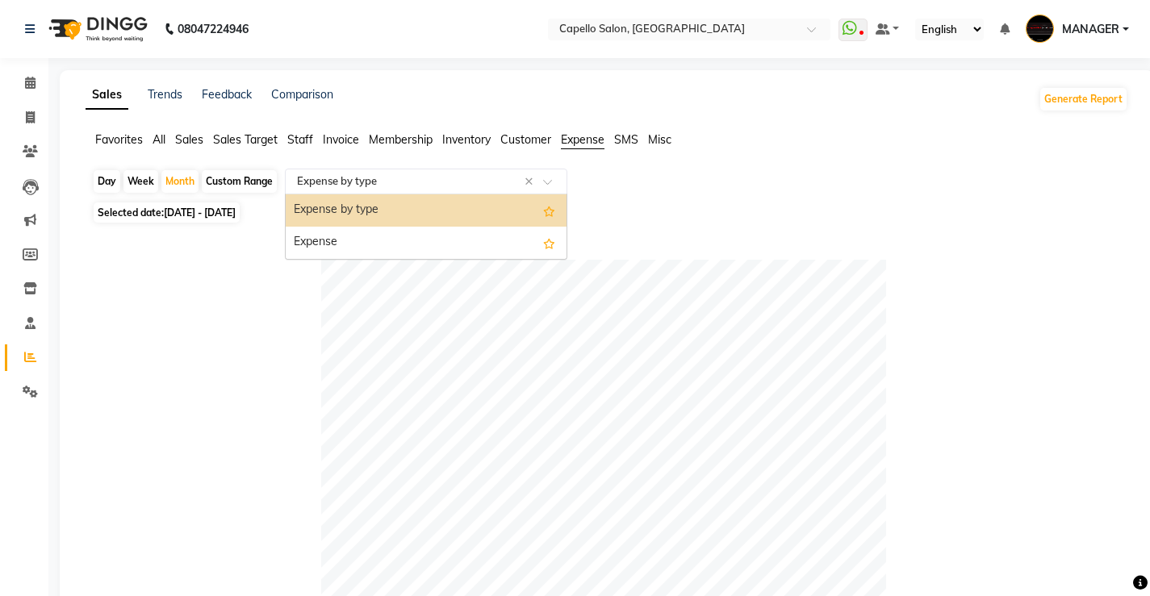
click at [435, 171] on div "Select Report Type × Expense by type ×" at bounding box center [426, 182] width 282 height 26
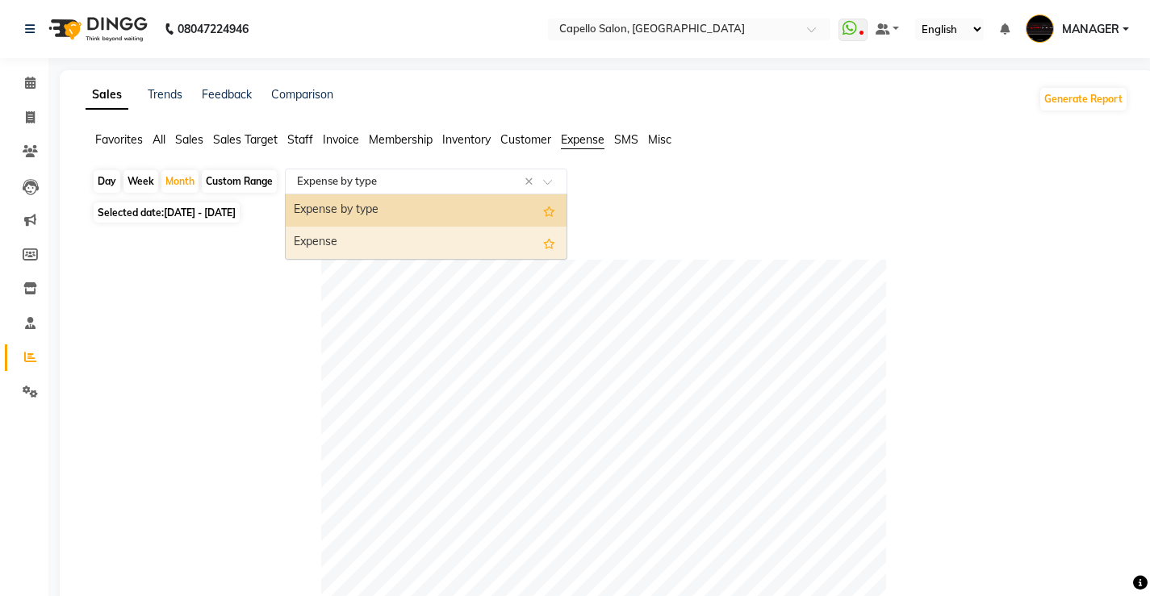
click at [407, 239] on div "Expense" at bounding box center [426, 243] width 281 height 32
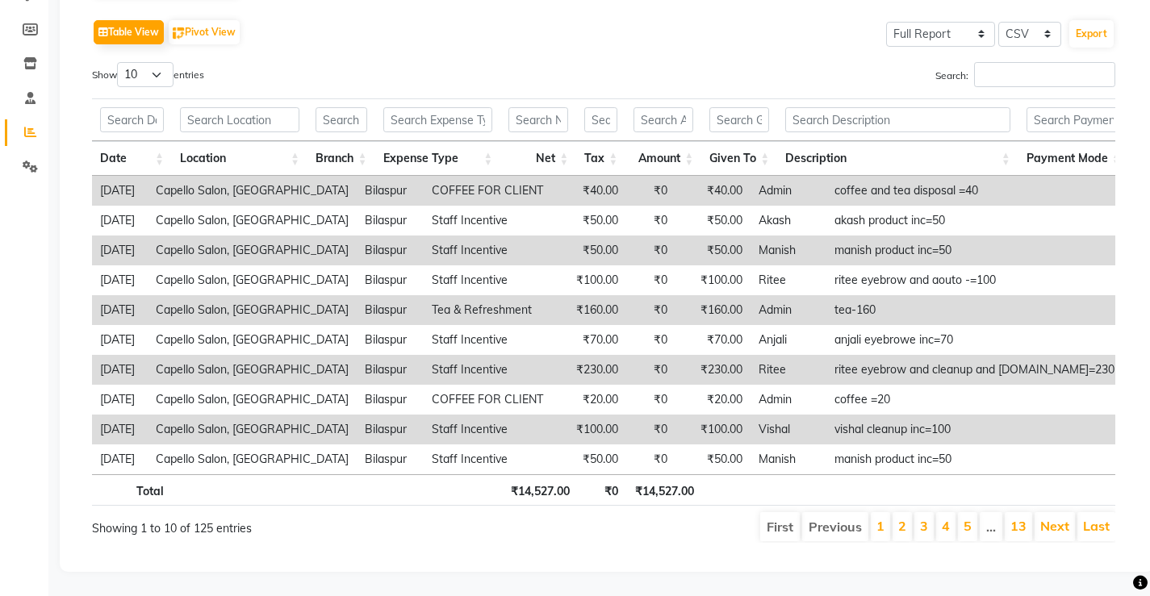
scroll to position [249, 0]
click at [127, 62] on select "10 25 50 100" at bounding box center [145, 74] width 56 height 25
select select "100"
click at [119, 62] on select "10 25 50 100" at bounding box center [145, 74] width 56 height 25
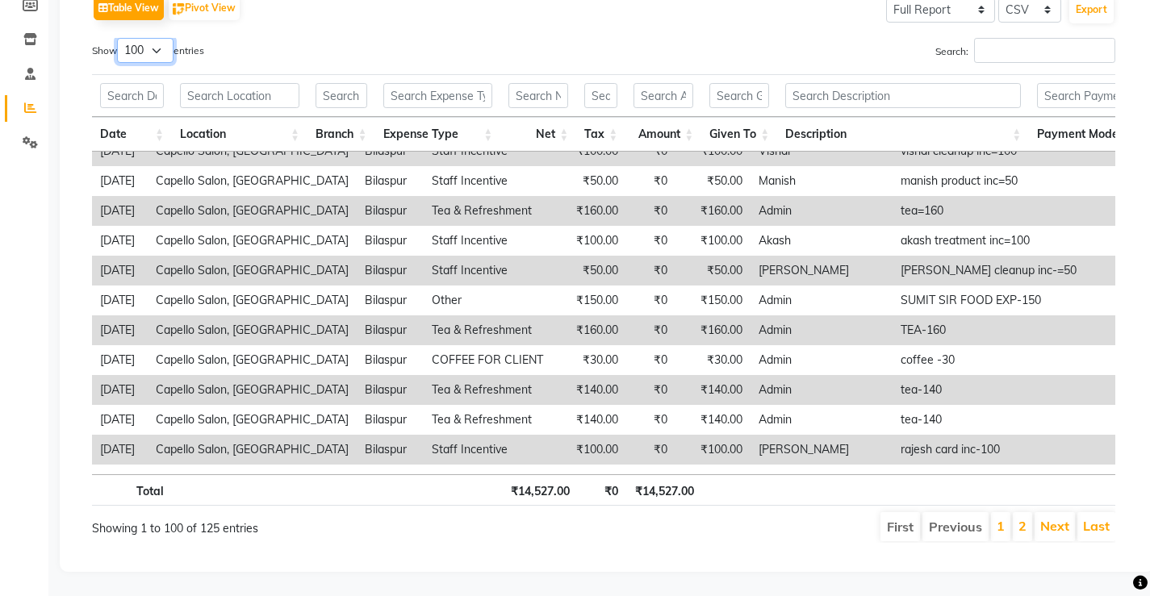
scroll to position [0, 0]
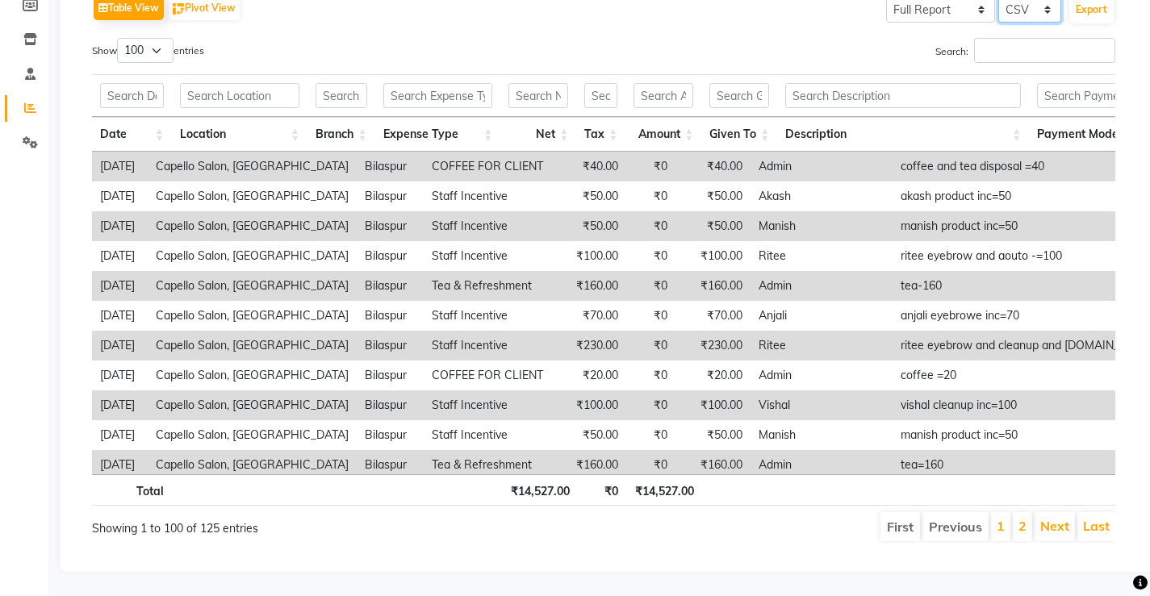
click at [1017, 9] on select "Select CSV PDF" at bounding box center [1029, 10] width 63 height 25
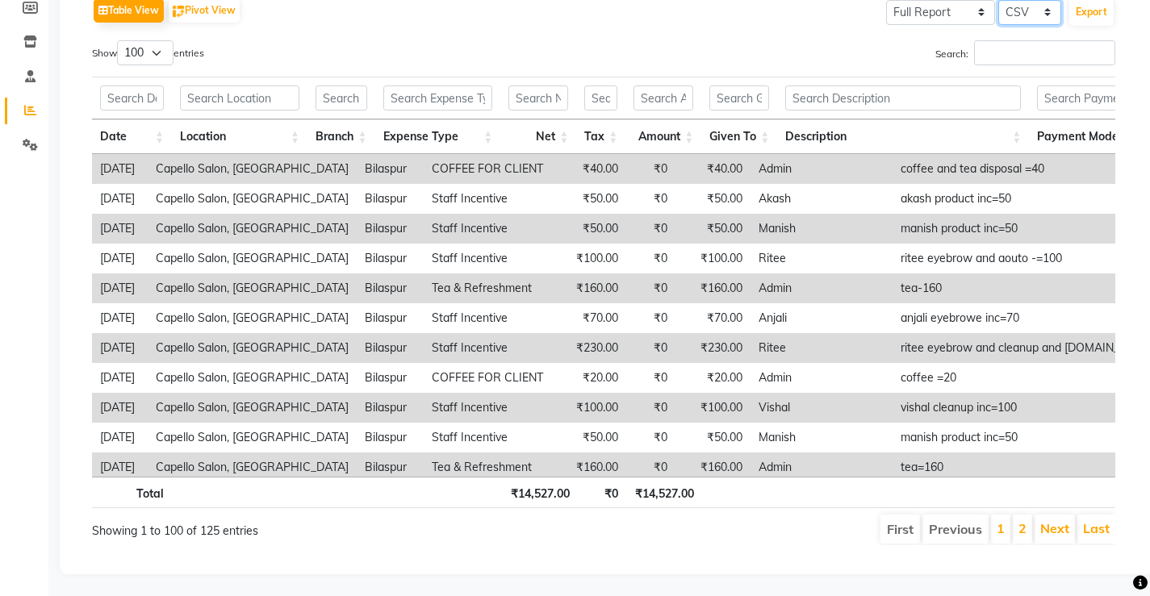
click at [998, 0] on select "Select CSV PDF" at bounding box center [1029, 12] width 63 height 25
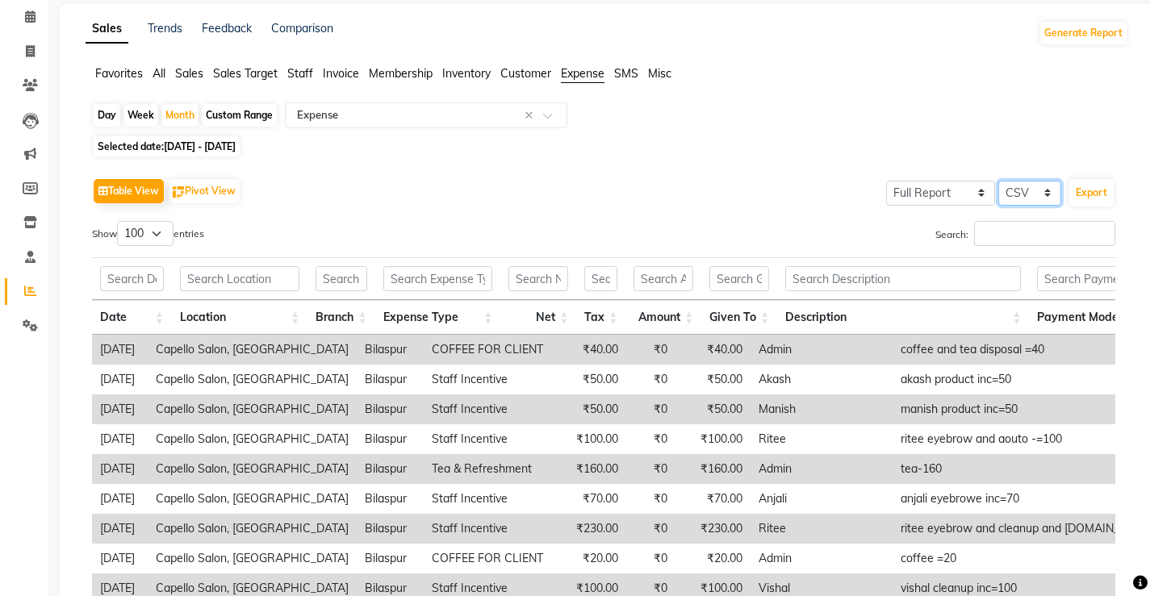
scroll to position [0, 0]
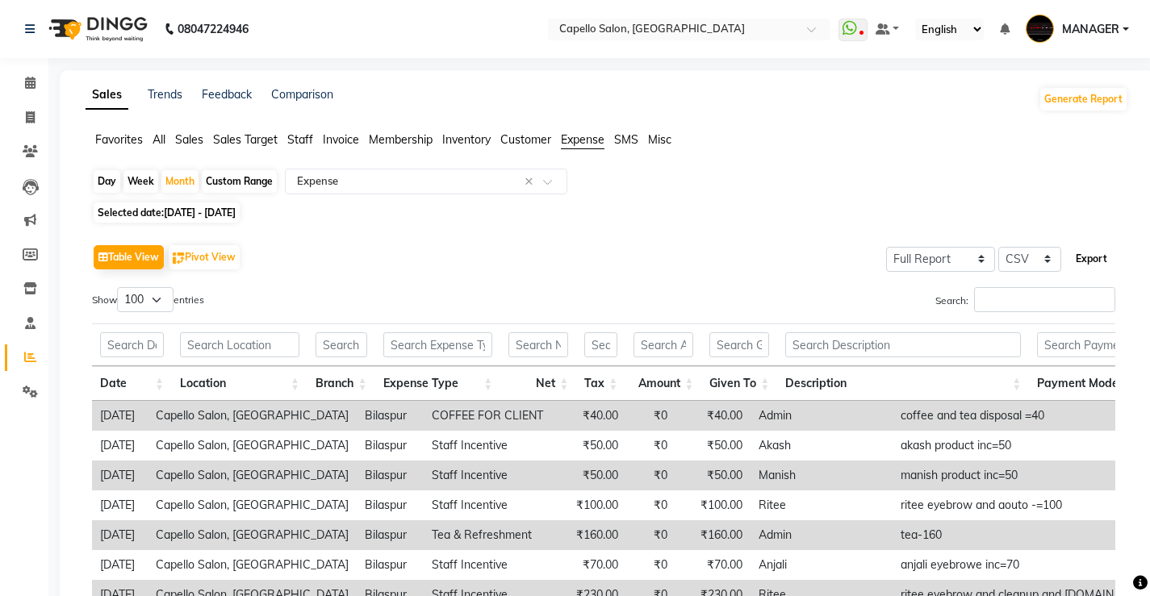
click at [1084, 250] on button "Export" at bounding box center [1091, 258] width 44 height 27
